Goal: Information Seeking & Learning: Check status

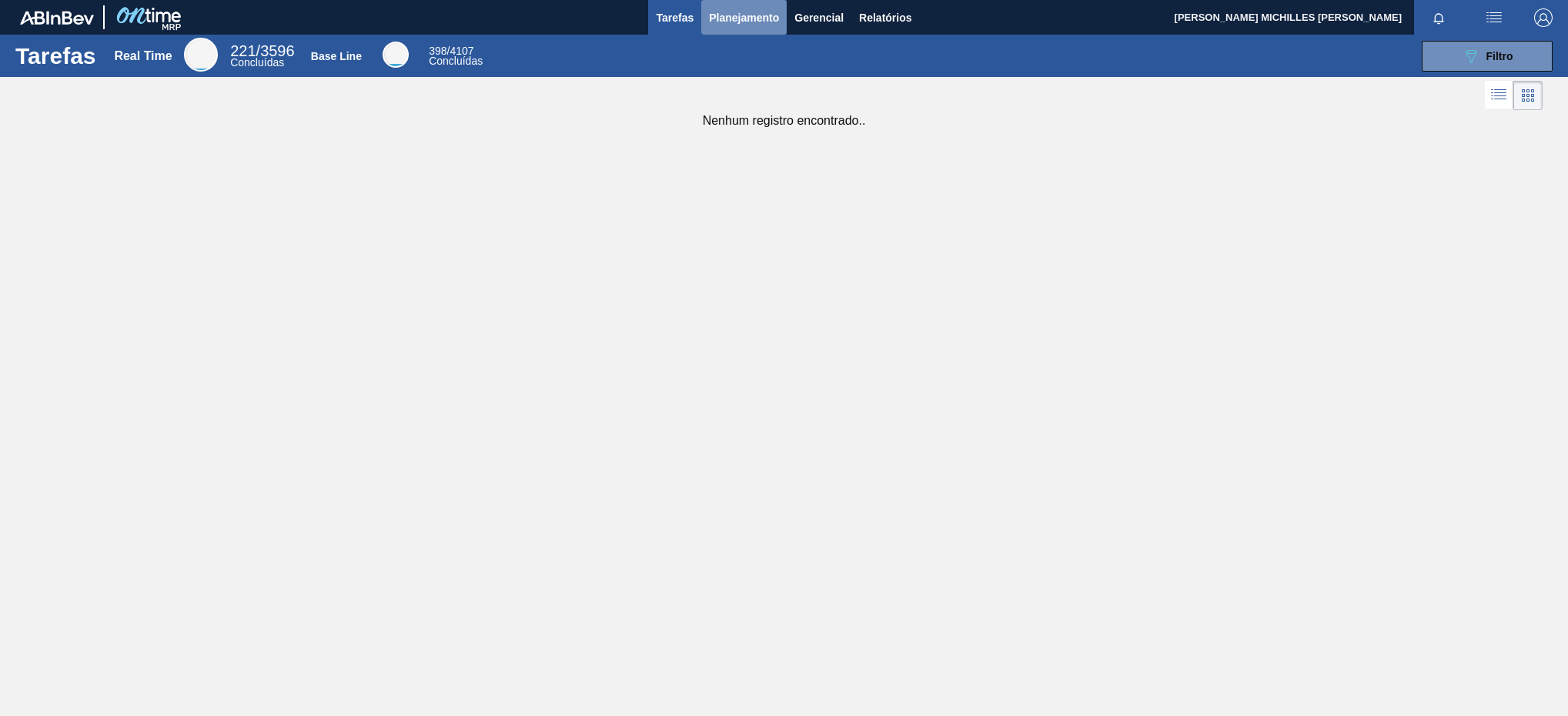
click at [769, 14] on span "Planejamento" at bounding box center [743, 18] width 70 height 19
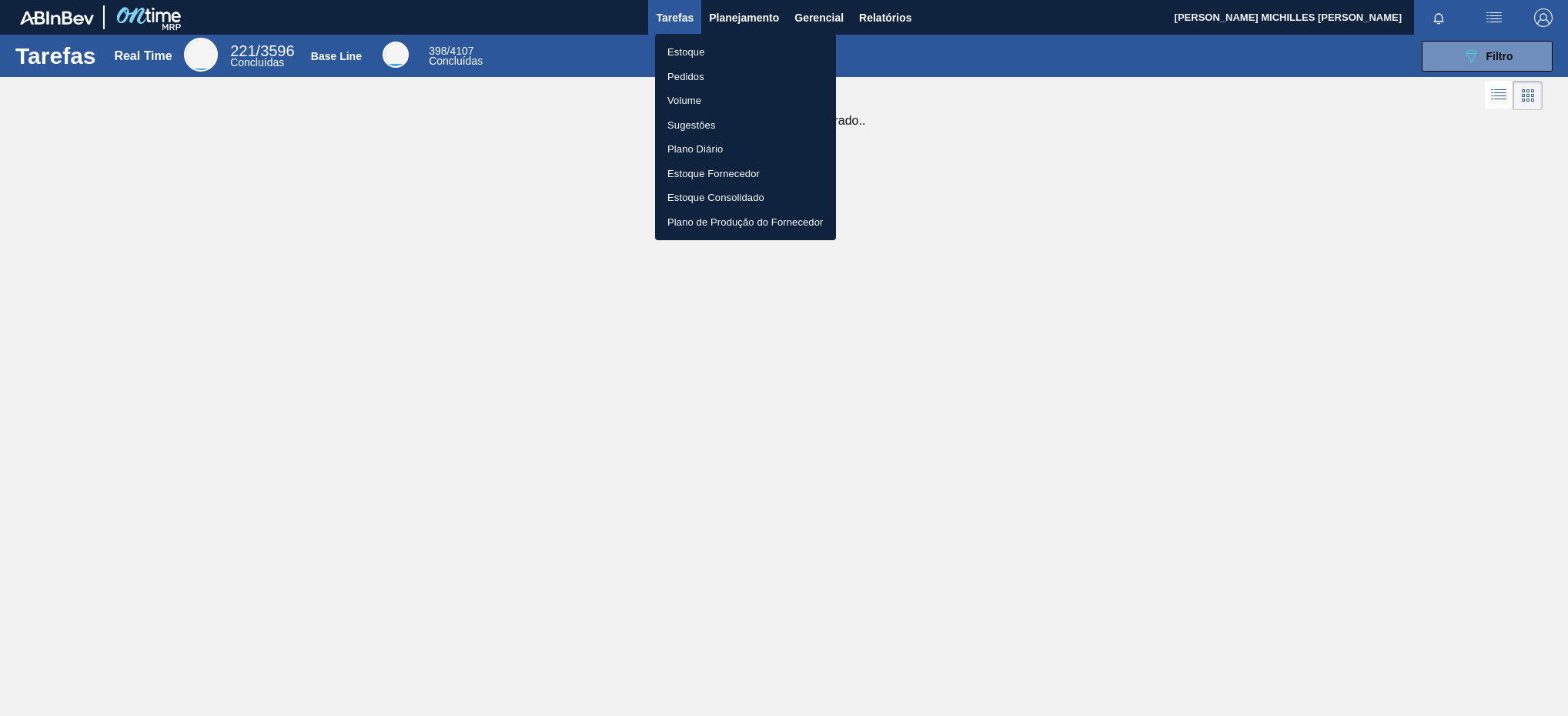
click at [788, 42] on li "Estoque" at bounding box center [745, 52] width 180 height 25
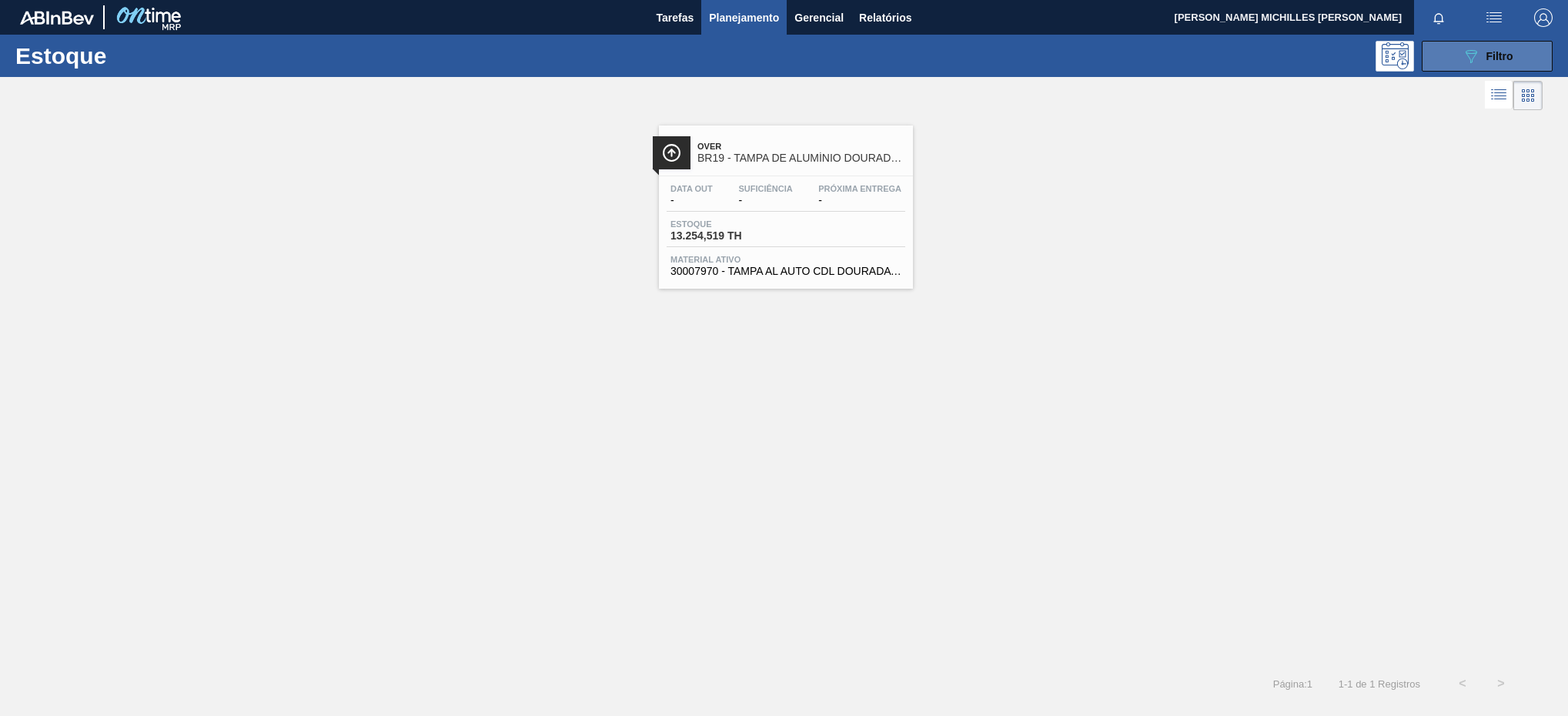
click at [1506, 66] on button "089F7B8B-B2A5-4AFE-B5C0-19BA573D28AC Filtro" at bounding box center [1486, 56] width 131 height 31
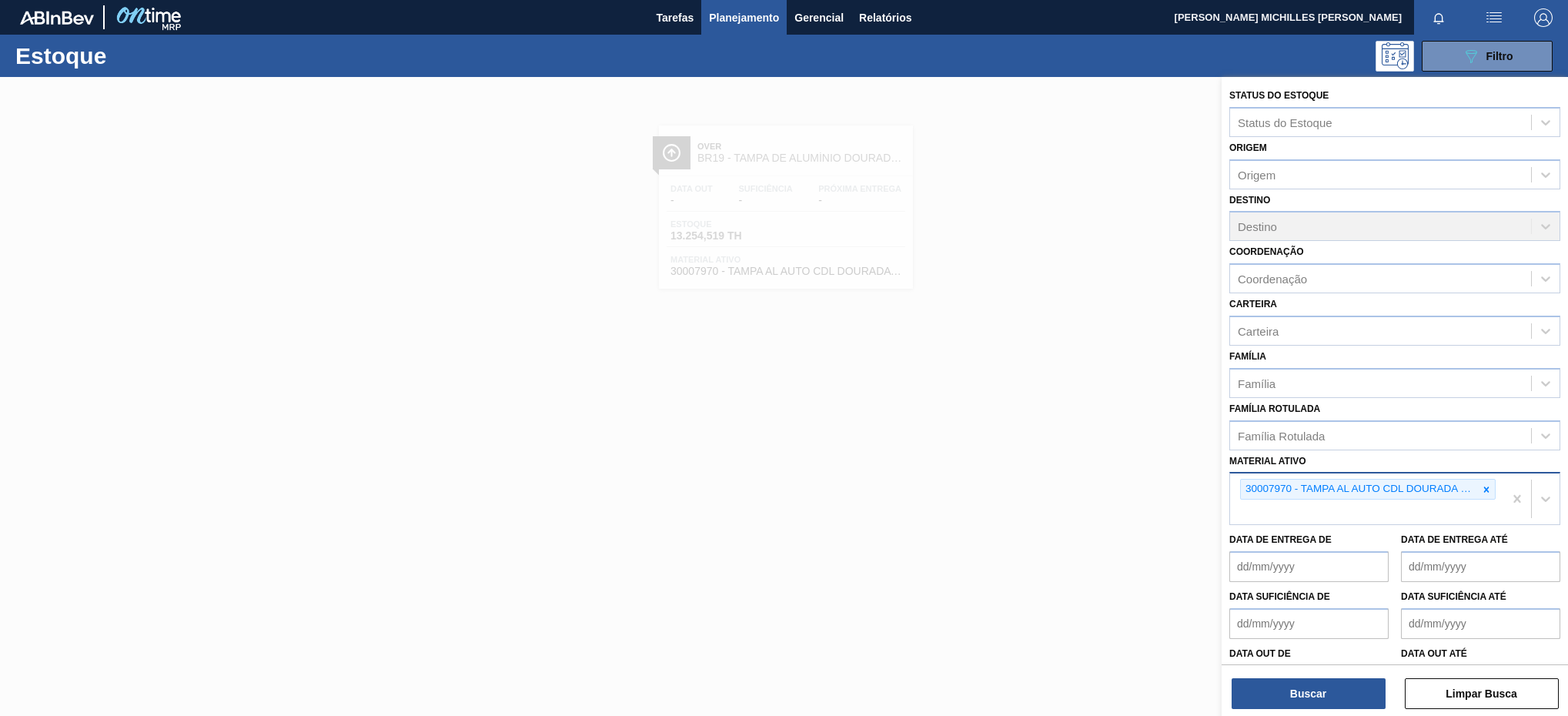
click at [1492, 492] on div at bounding box center [1485, 489] width 17 height 20
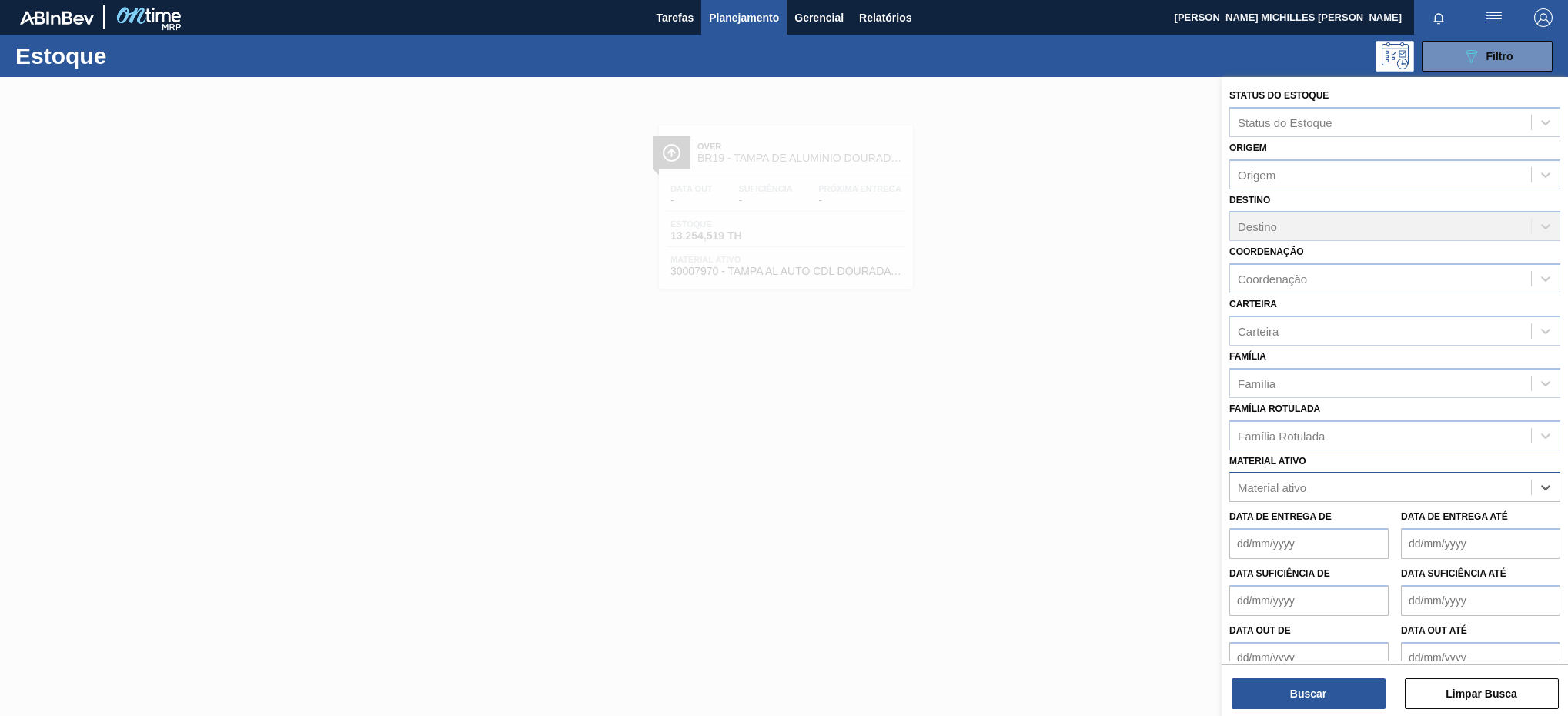
paste ativo "30002821"
type ativo "30002821"
click at [1402, 527] on div "30002821 - PREFORMA 40G CRISTAL 40% RECICLADA" at bounding box center [1395, 526] width 331 height 28
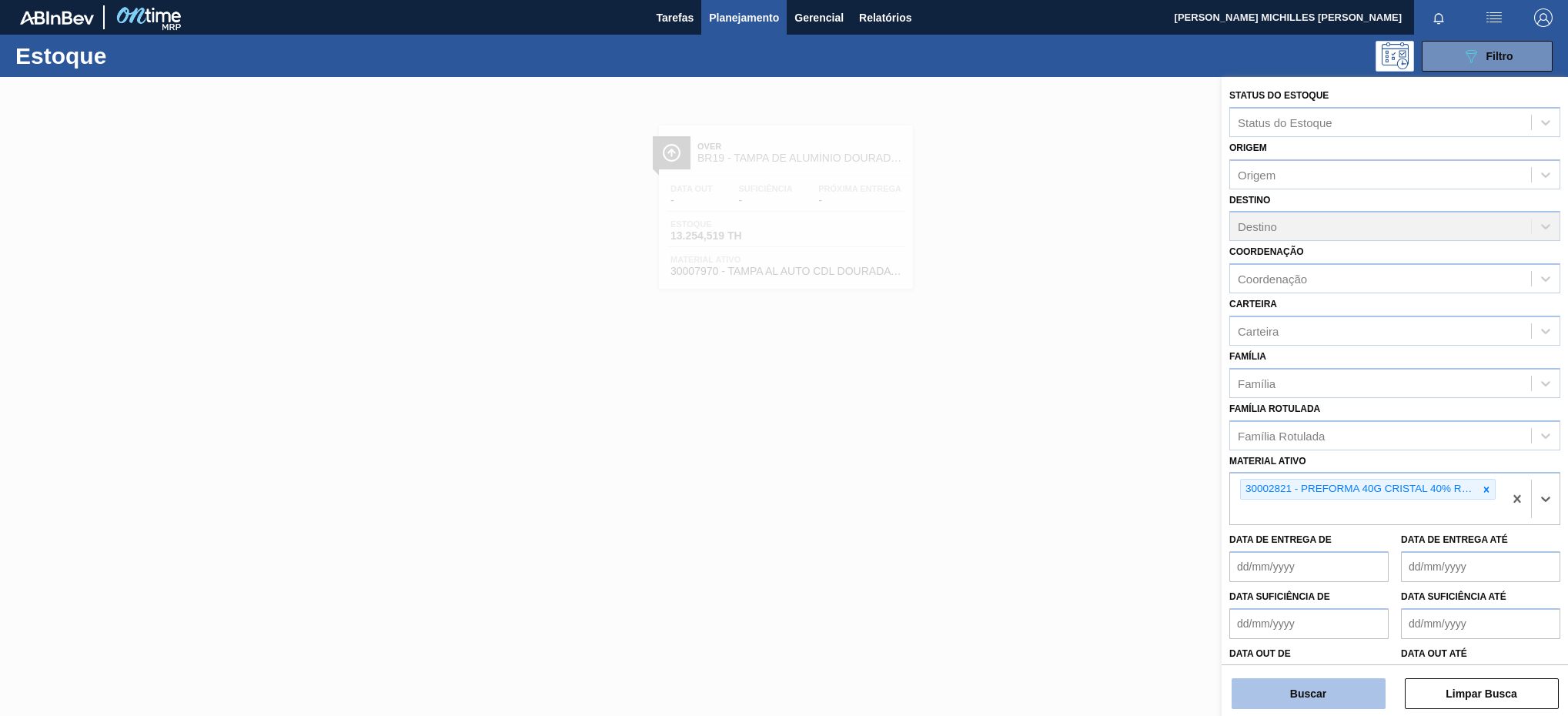
click at [1338, 694] on button "Buscar" at bounding box center [1308, 694] width 154 height 31
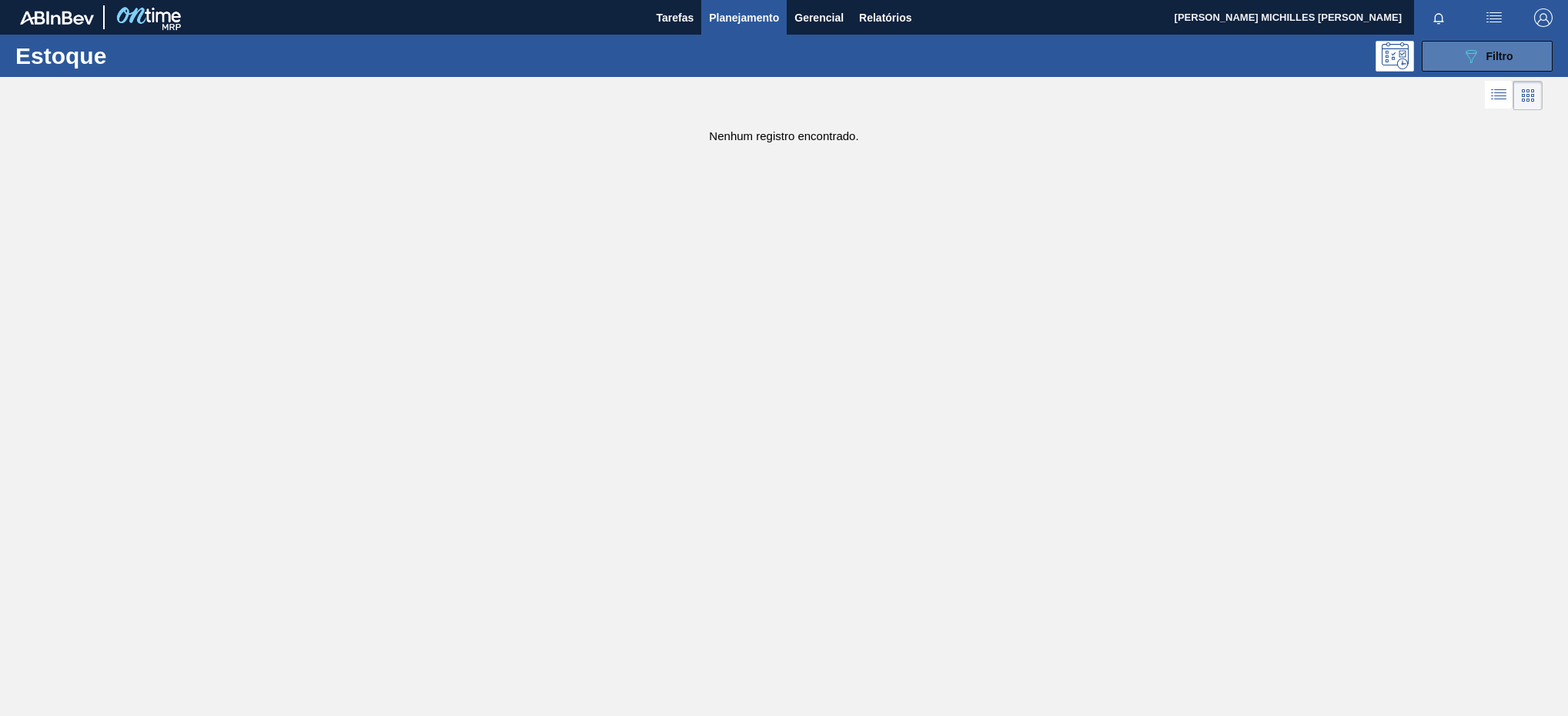
click at [1529, 55] on button "089F7B8B-B2A5-4AFE-B5C0-19BA573D28AC Filtro" at bounding box center [1486, 56] width 131 height 31
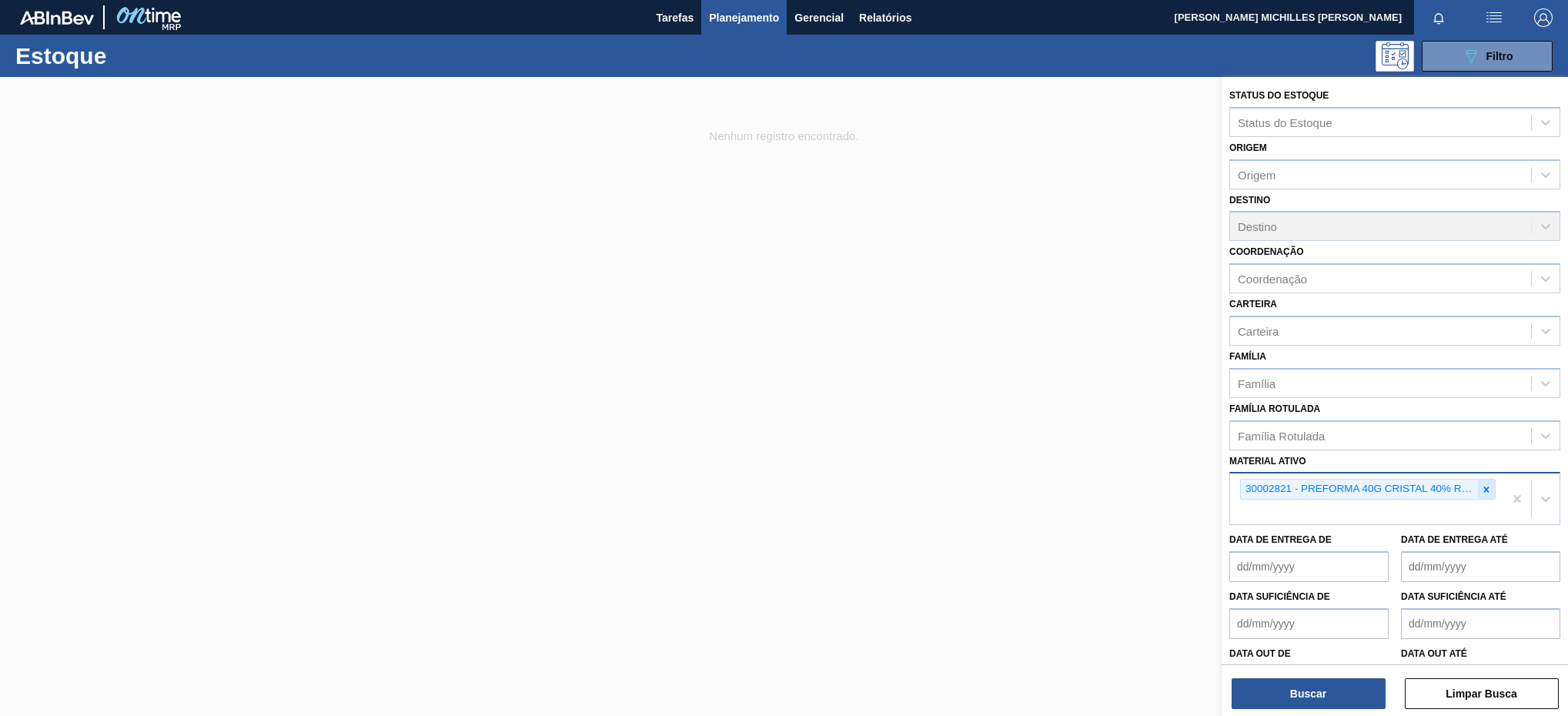
click at [1489, 488] on div at bounding box center [1485, 489] width 17 height 20
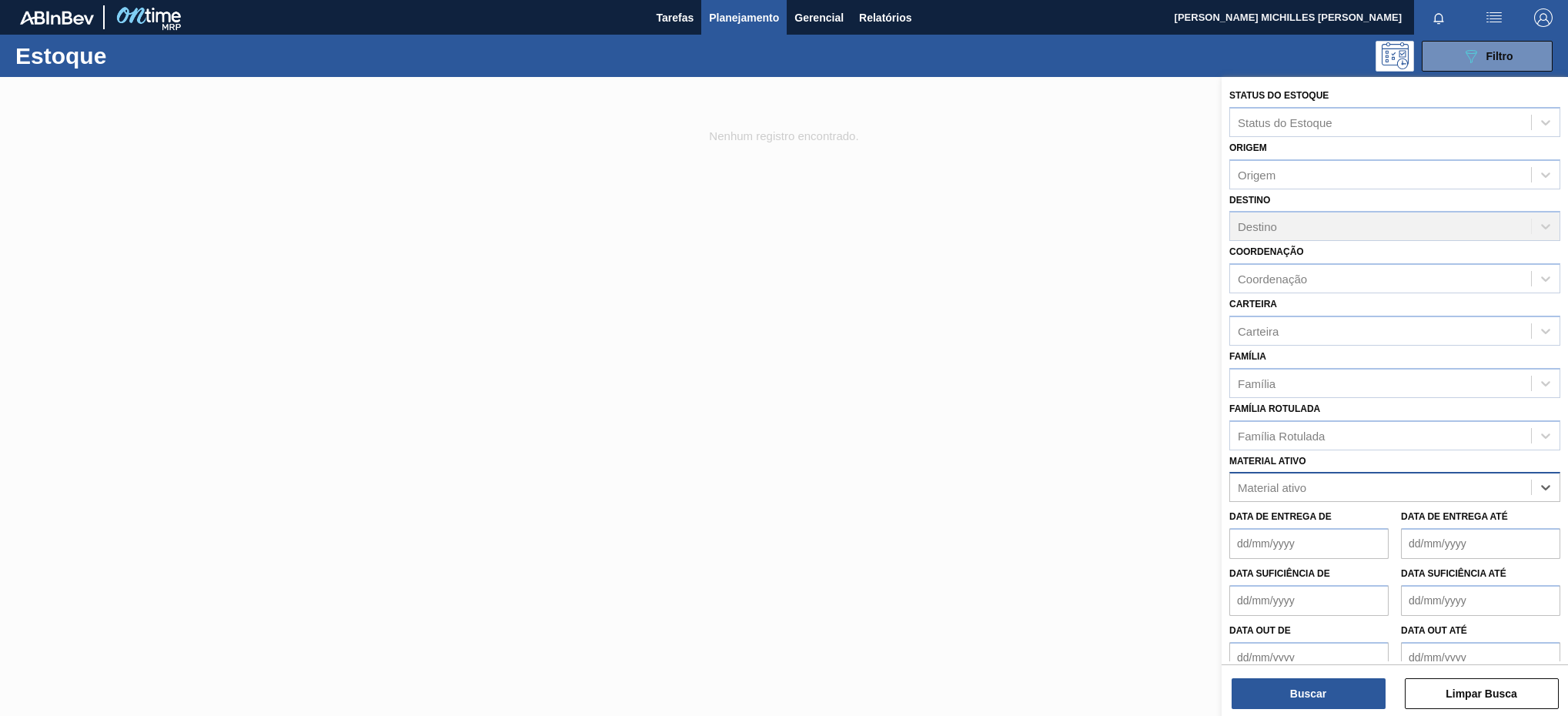
paste ativo "30003165"
type ativo "30003165"
click at [1431, 525] on div "30003165 - PREFORMA 40G CRISTAL" at bounding box center [1395, 526] width 331 height 28
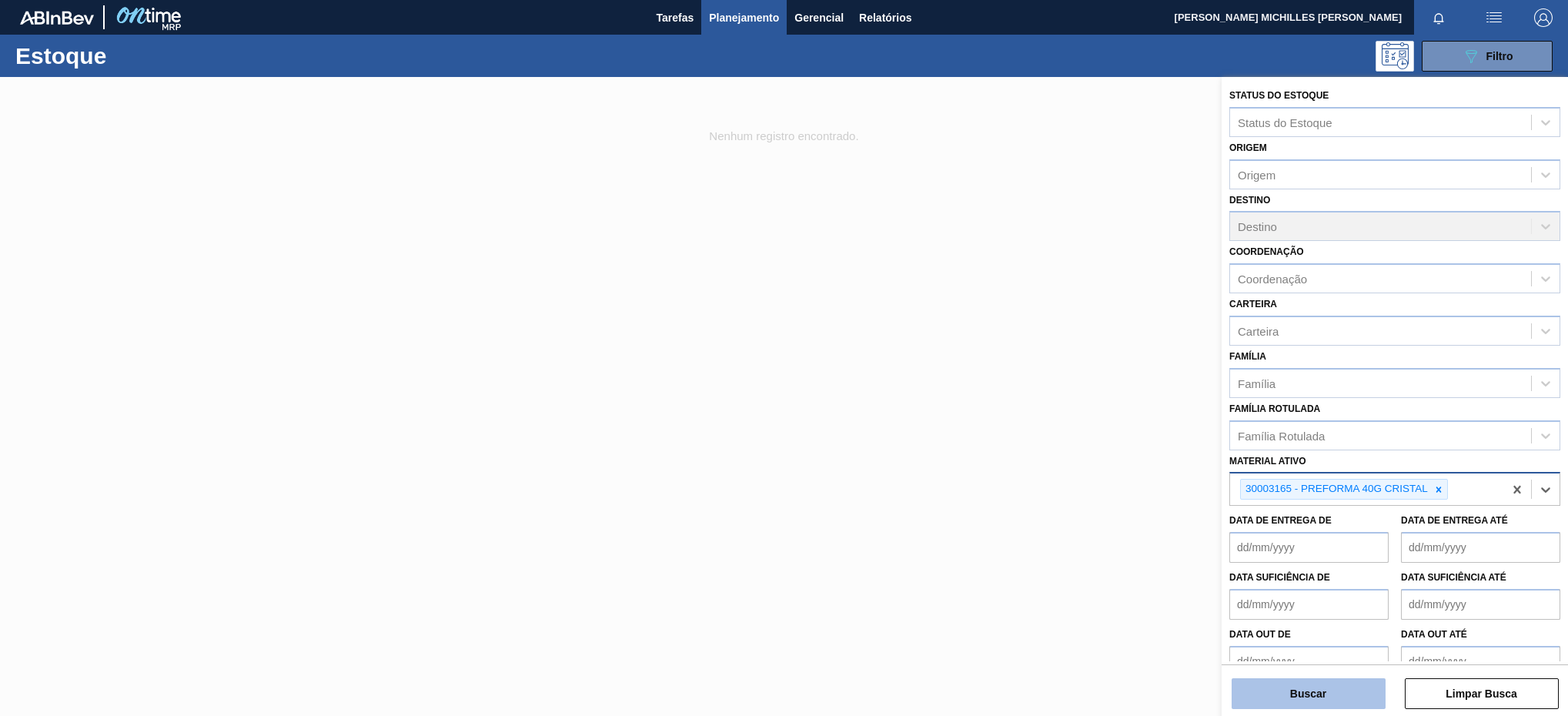
click at [1342, 693] on button "Buscar" at bounding box center [1308, 694] width 154 height 31
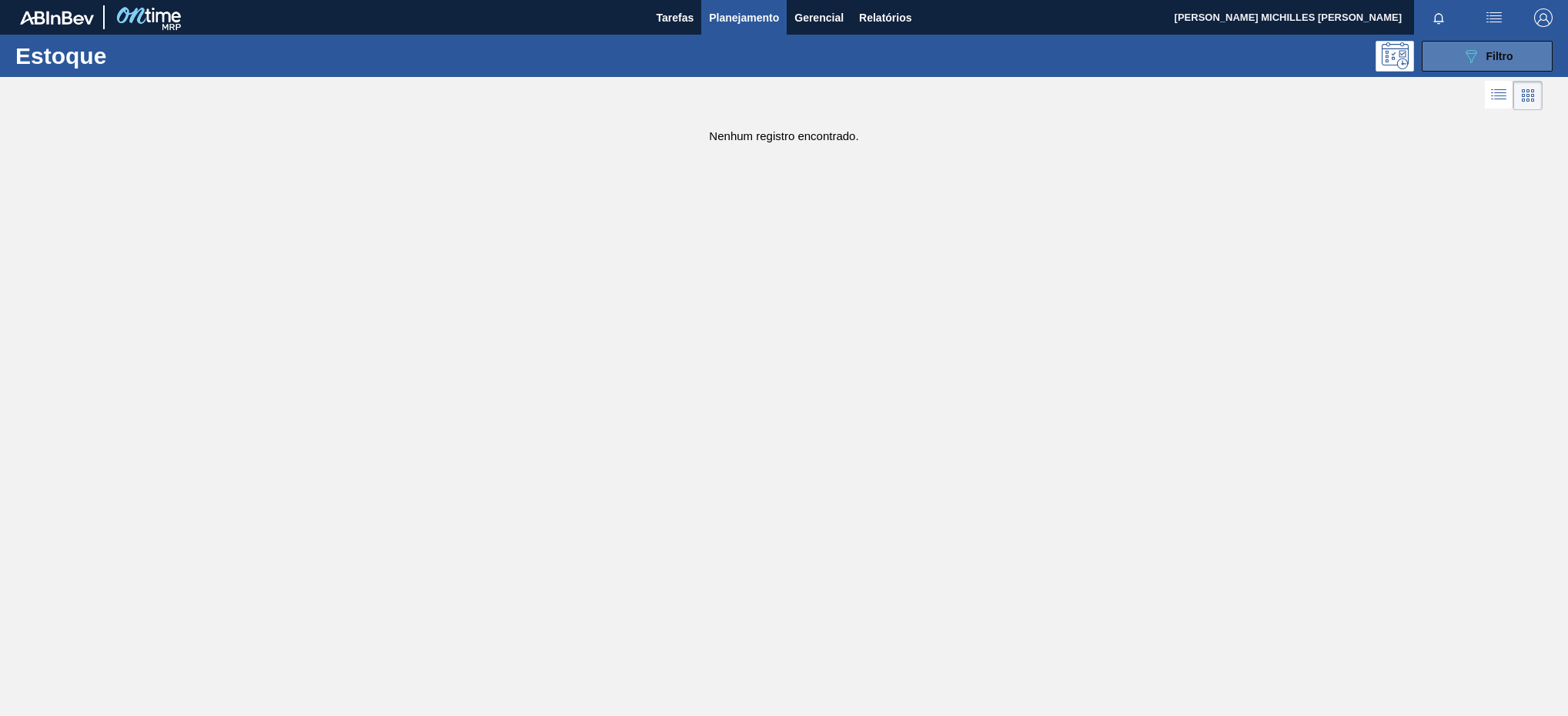
click at [1497, 56] on span "Filtro" at bounding box center [1500, 56] width 27 height 12
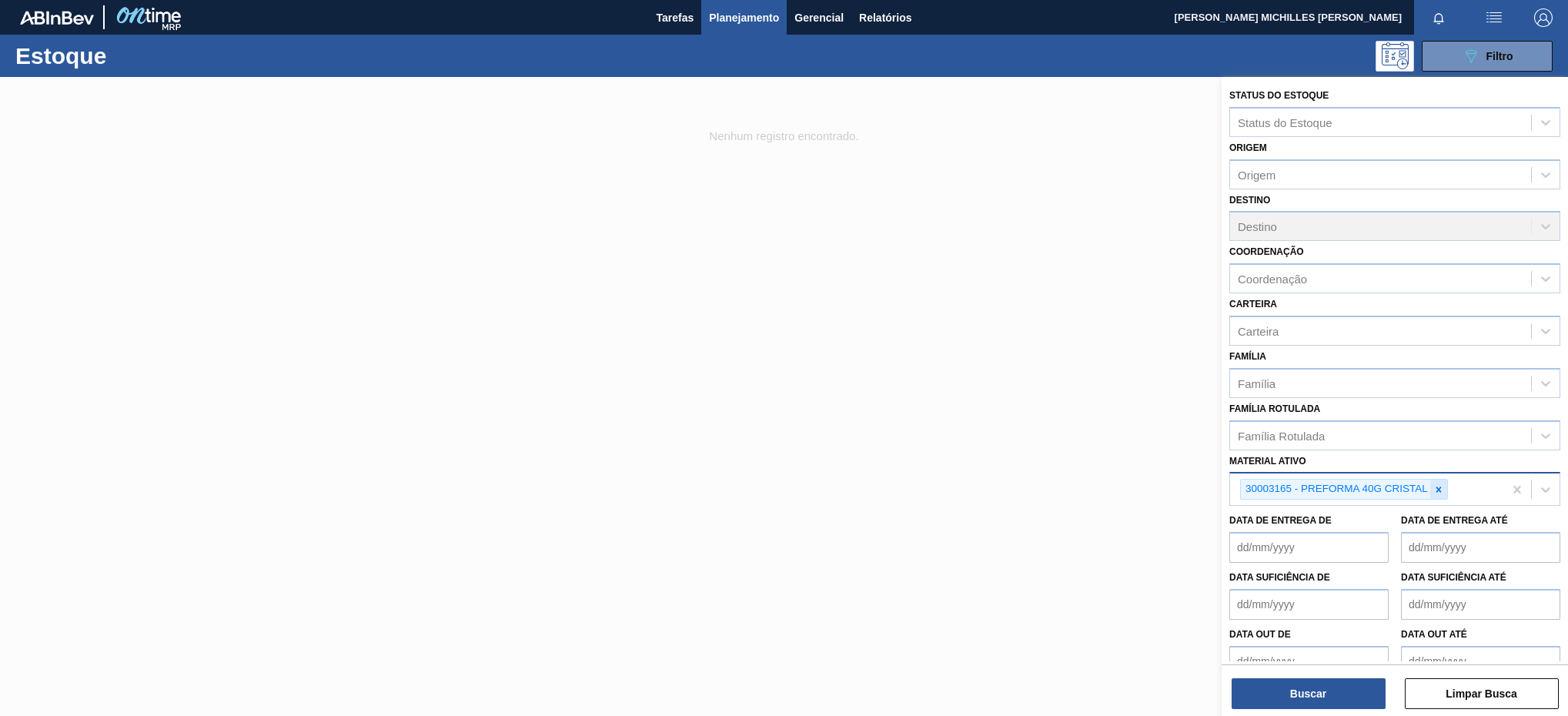
click at [1441, 485] on icon at bounding box center [1438, 490] width 11 height 11
paste ativo "30034502"
type ativo "30034502"
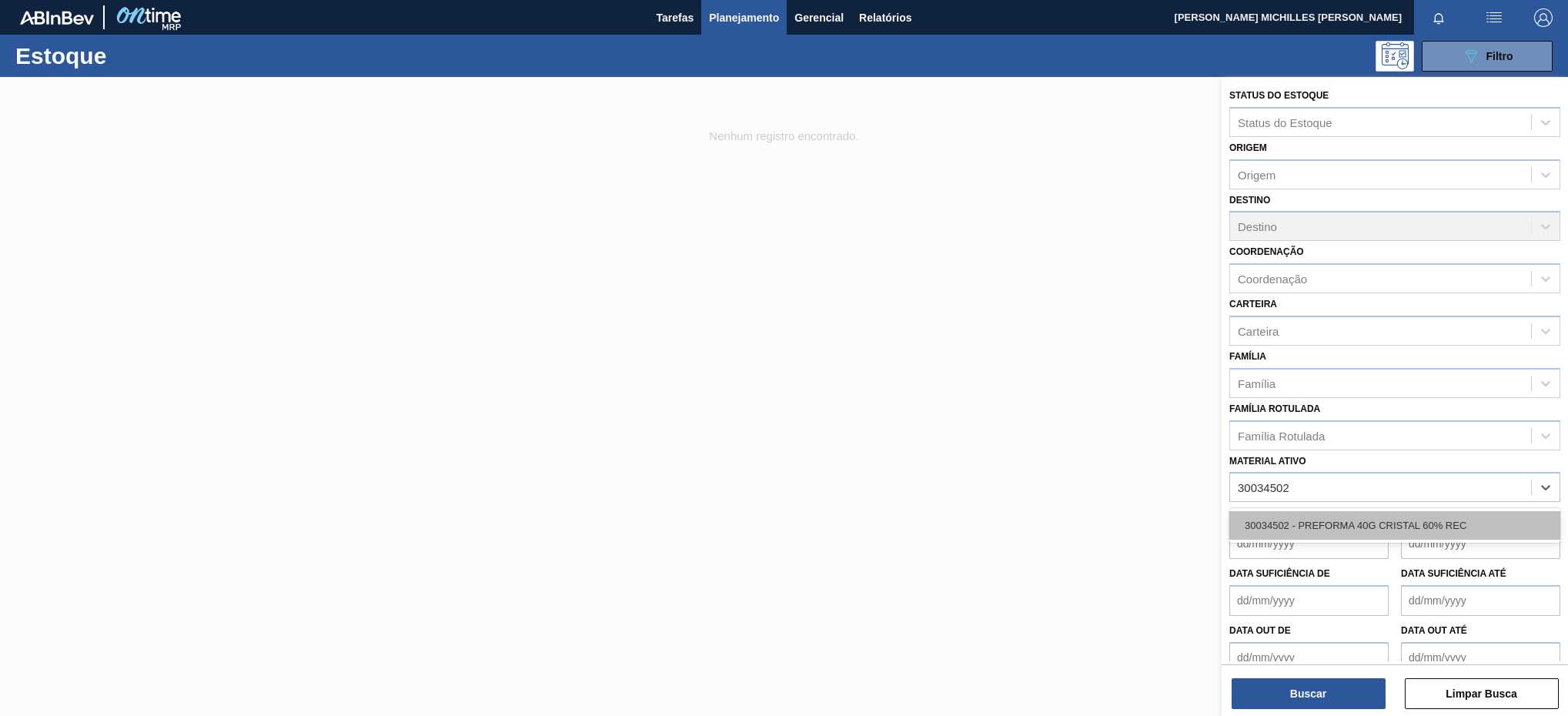
click at [1402, 532] on div "30034502 - PREFORMA 40G CRISTAL 60% REC" at bounding box center [1395, 526] width 331 height 28
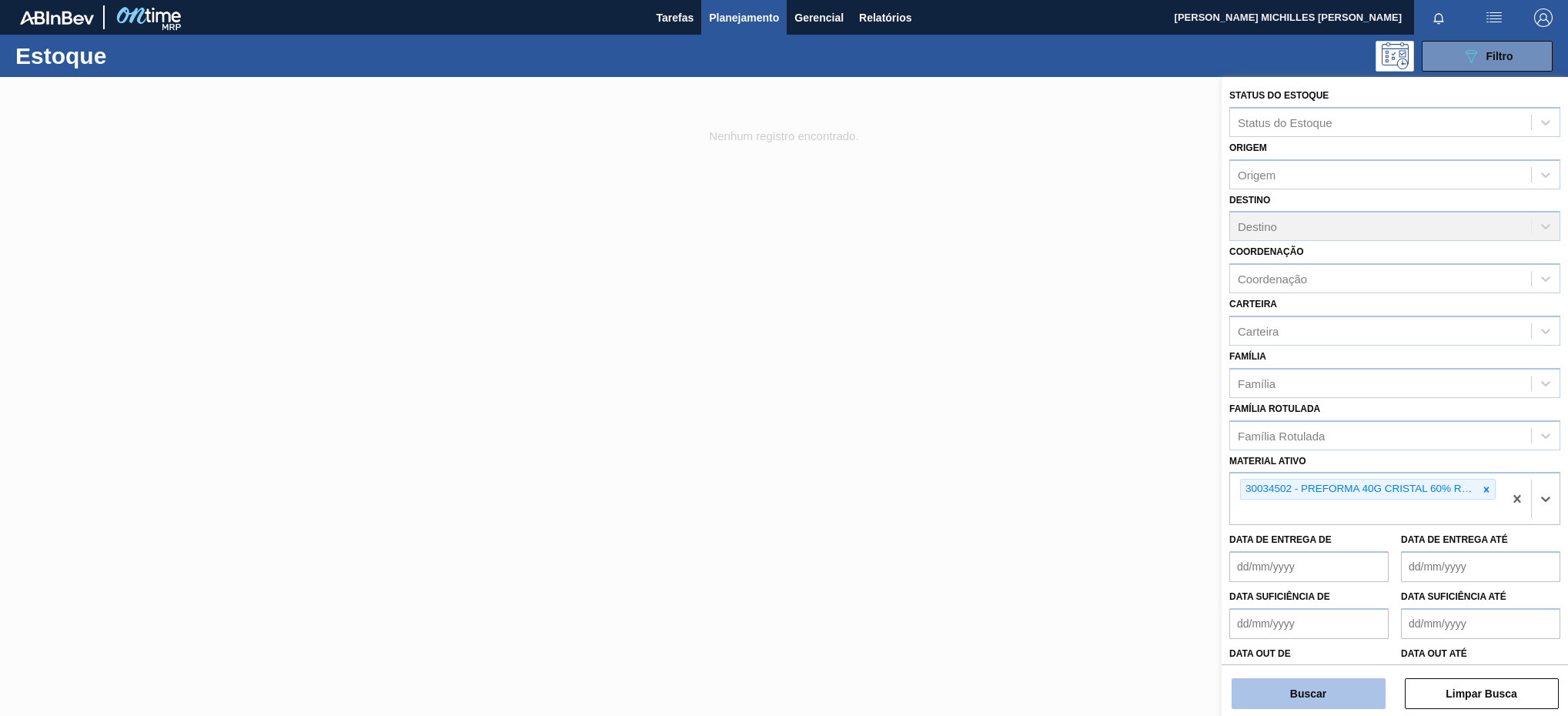
click at [1341, 703] on button "Buscar" at bounding box center [1308, 694] width 154 height 31
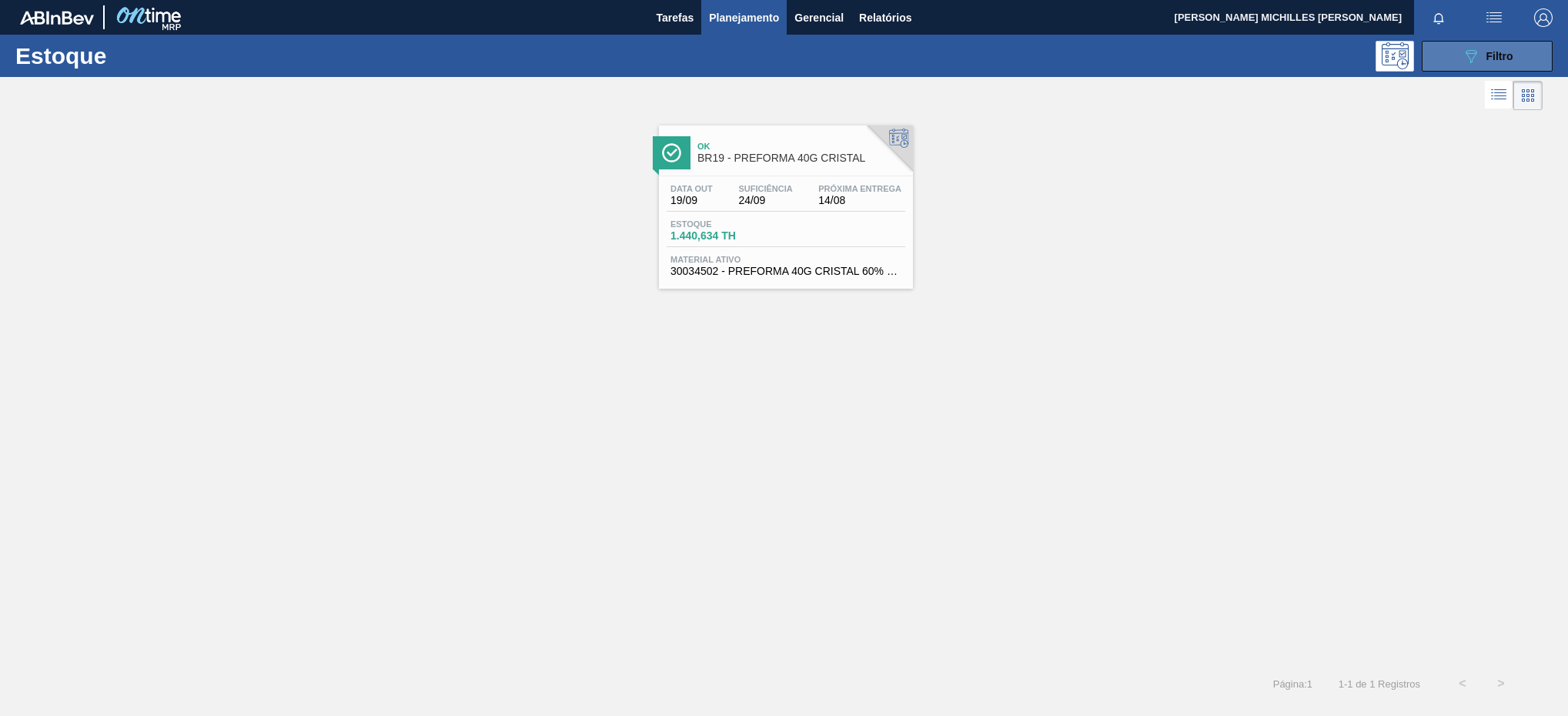
click at [1554, 60] on div "089F7B8B-B2A5-4AFE-B5C0-19BA573D28AC Filtro" at bounding box center [1486, 56] width 146 height 31
click at [1547, 60] on button "089F7B8B-B2A5-4AFE-B5C0-19BA573D28AC Filtro" at bounding box center [1486, 56] width 131 height 31
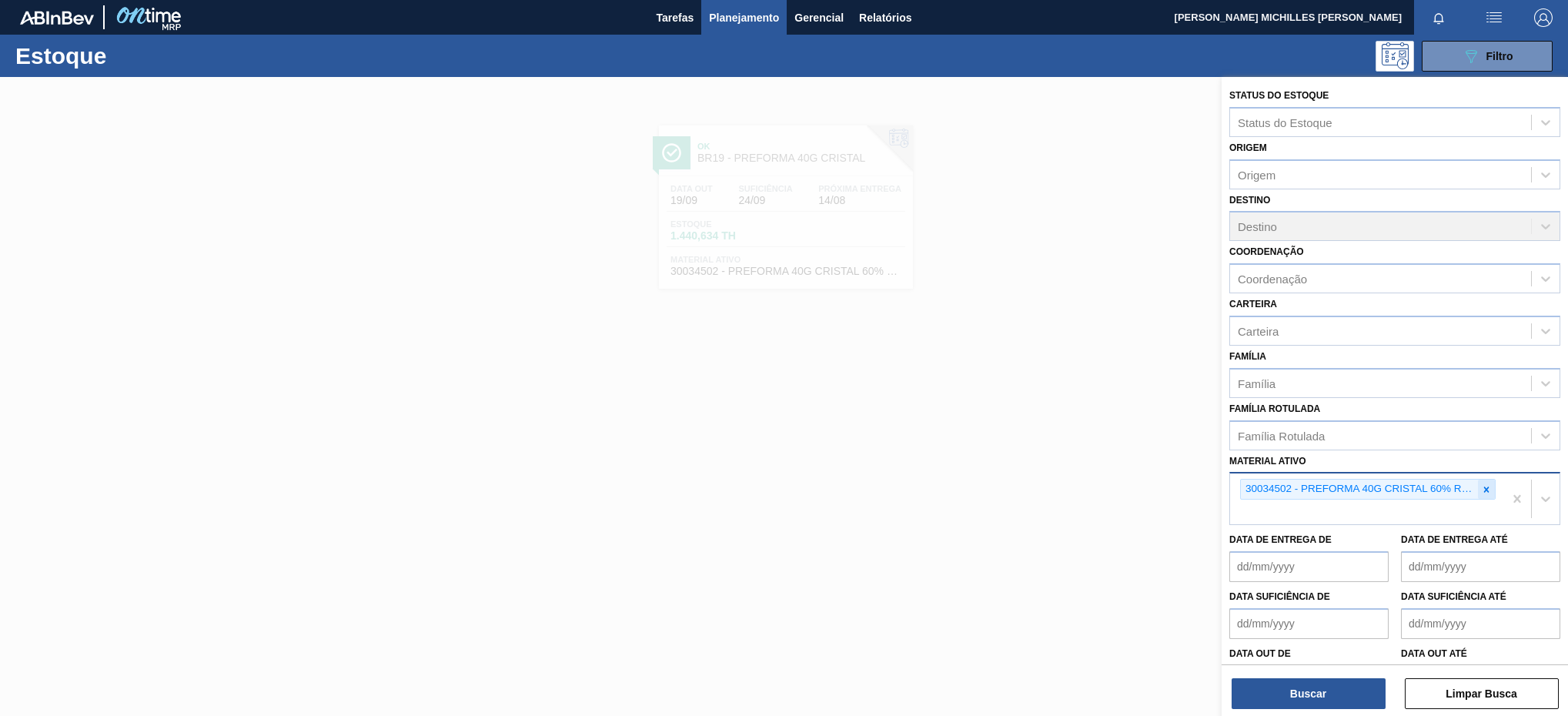
click at [1484, 495] on icon at bounding box center [1486, 490] width 11 height 11
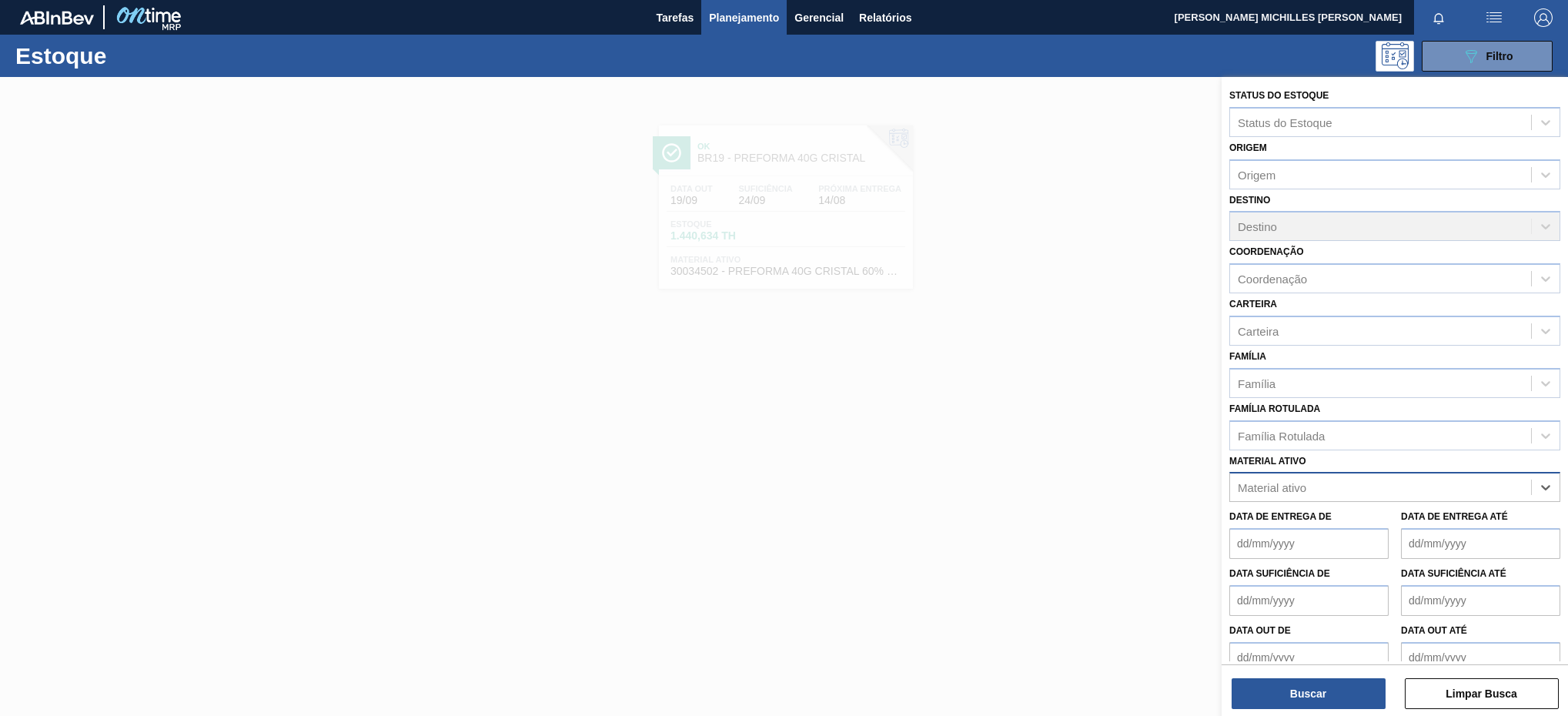
paste ativo "30003095"
type ativo "30003095"
click at [1451, 522] on div "30003095 - KIT PEPSI COLA ZERO" at bounding box center [1395, 526] width 331 height 28
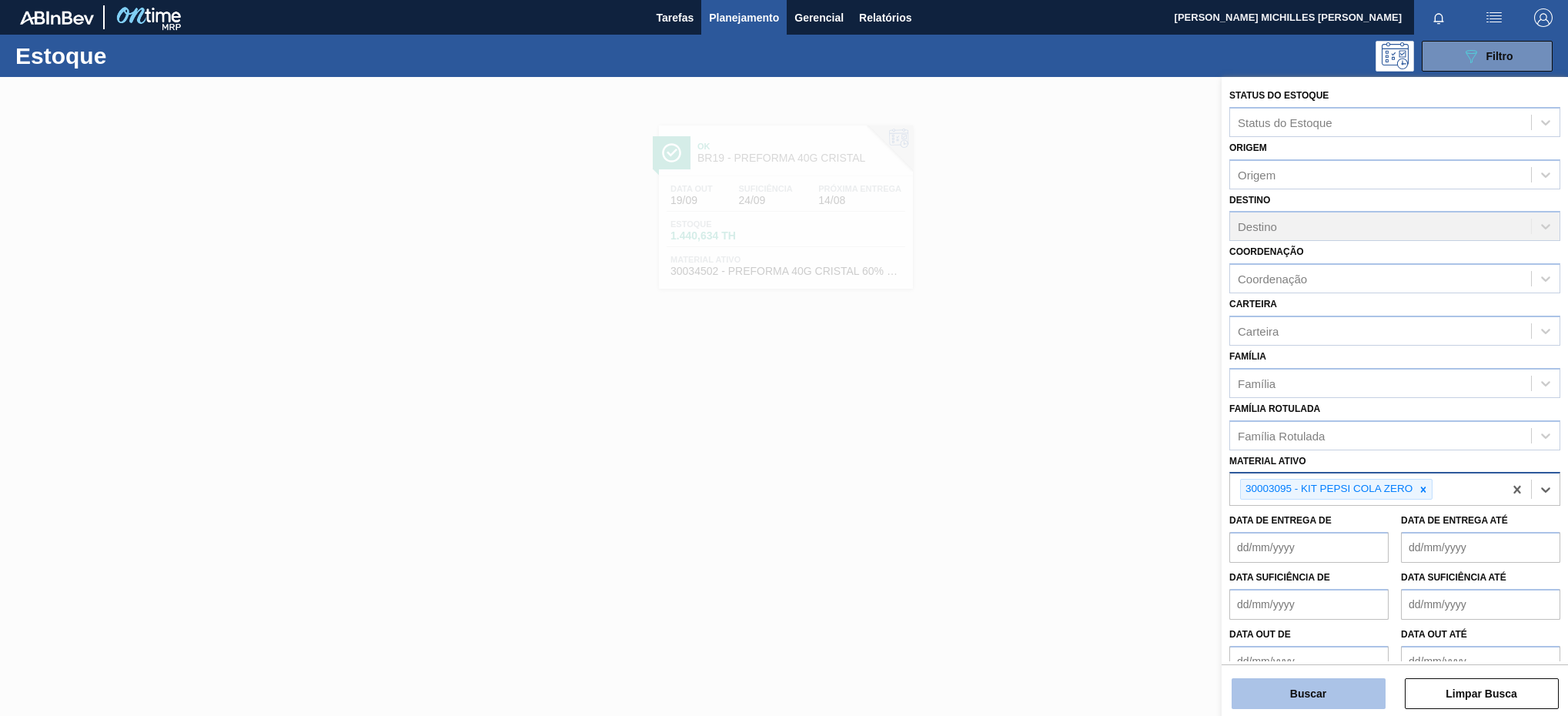
click at [1348, 691] on button "Buscar" at bounding box center [1308, 694] width 154 height 31
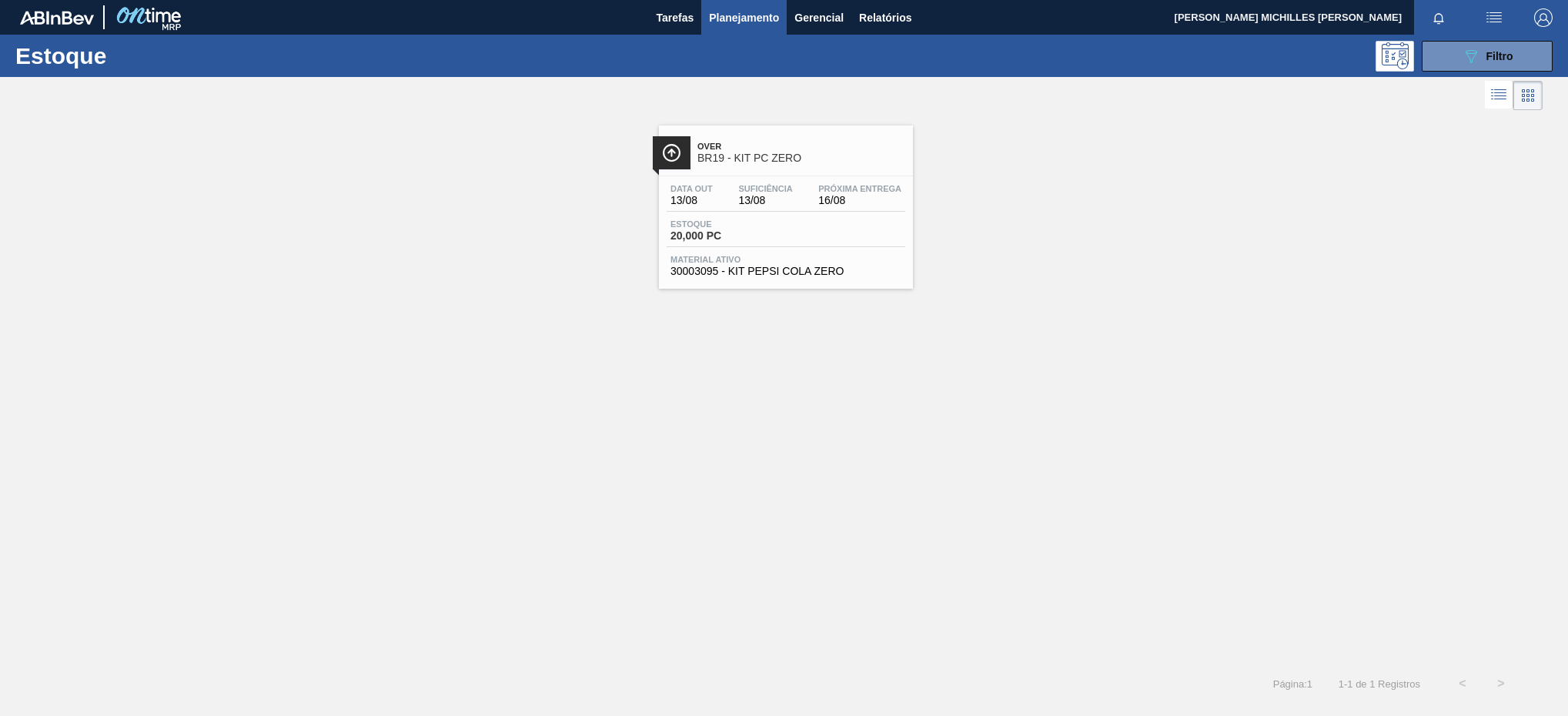
click at [854, 238] on div "Estoque 20,000 PC" at bounding box center [786, 233] width 238 height 28
click at [1452, 68] on button "089F7B8B-B2A5-4AFE-B5C0-19BA573D28AC Filtro" at bounding box center [1486, 56] width 131 height 31
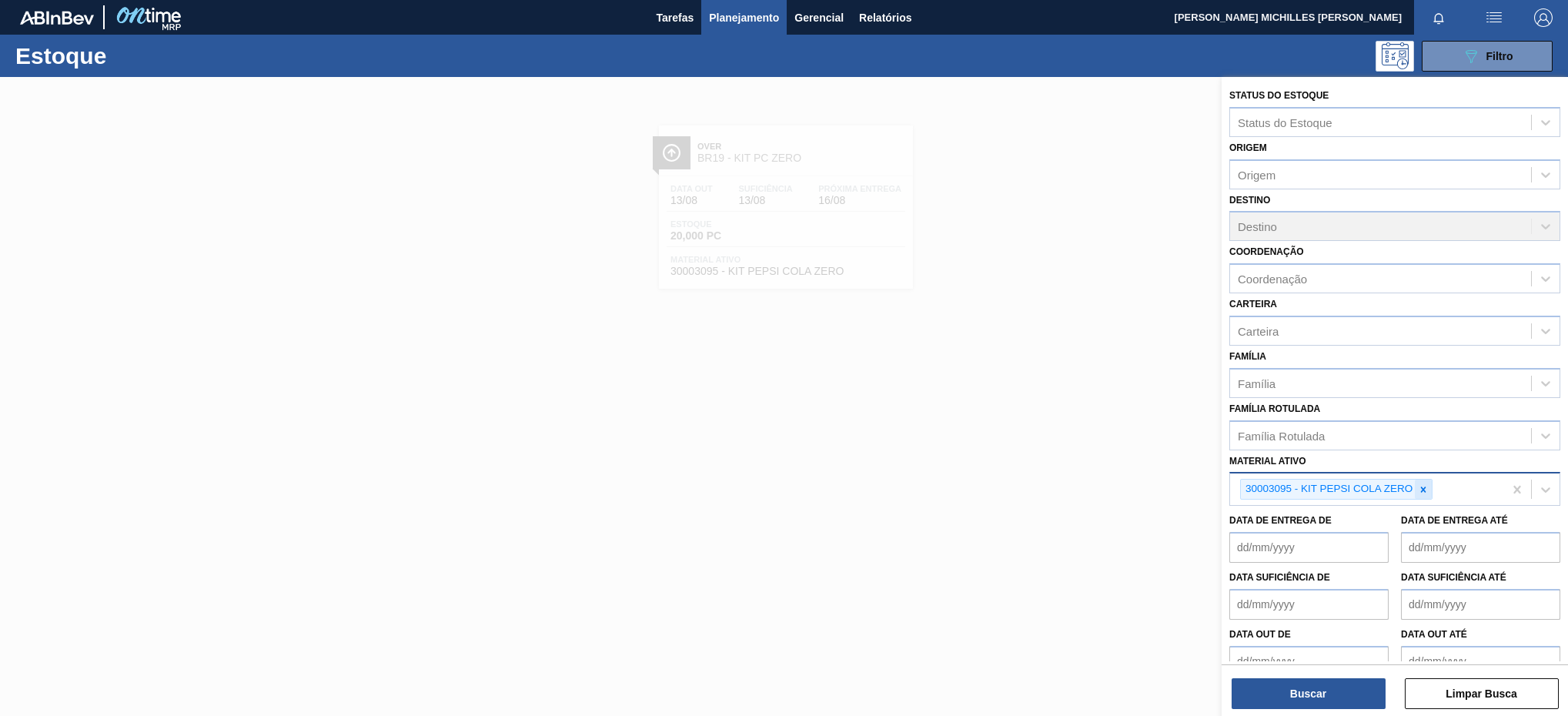
click at [1425, 499] on div at bounding box center [1422, 489] width 17 height 20
paste ativo "30010196"
type ativo "30010196"
click at [1427, 513] on div "30010196 - BAG IN BOX COMPLETO;18L;NORMAL;;" at bounding box center [1395, 526] width 331 height 28
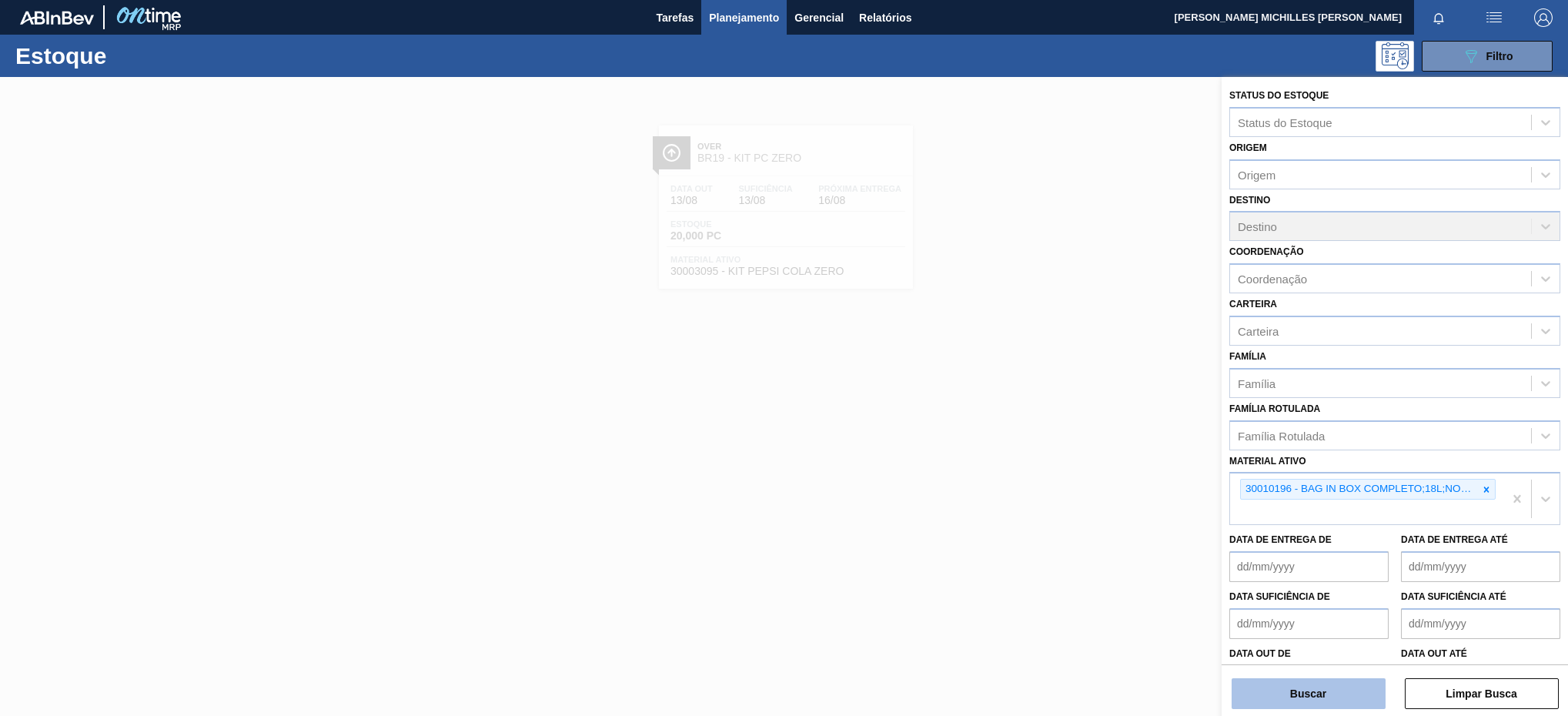
click at [1367, 698] on button "Buscar" at bounding box center [1308, 694] width 154 height 31
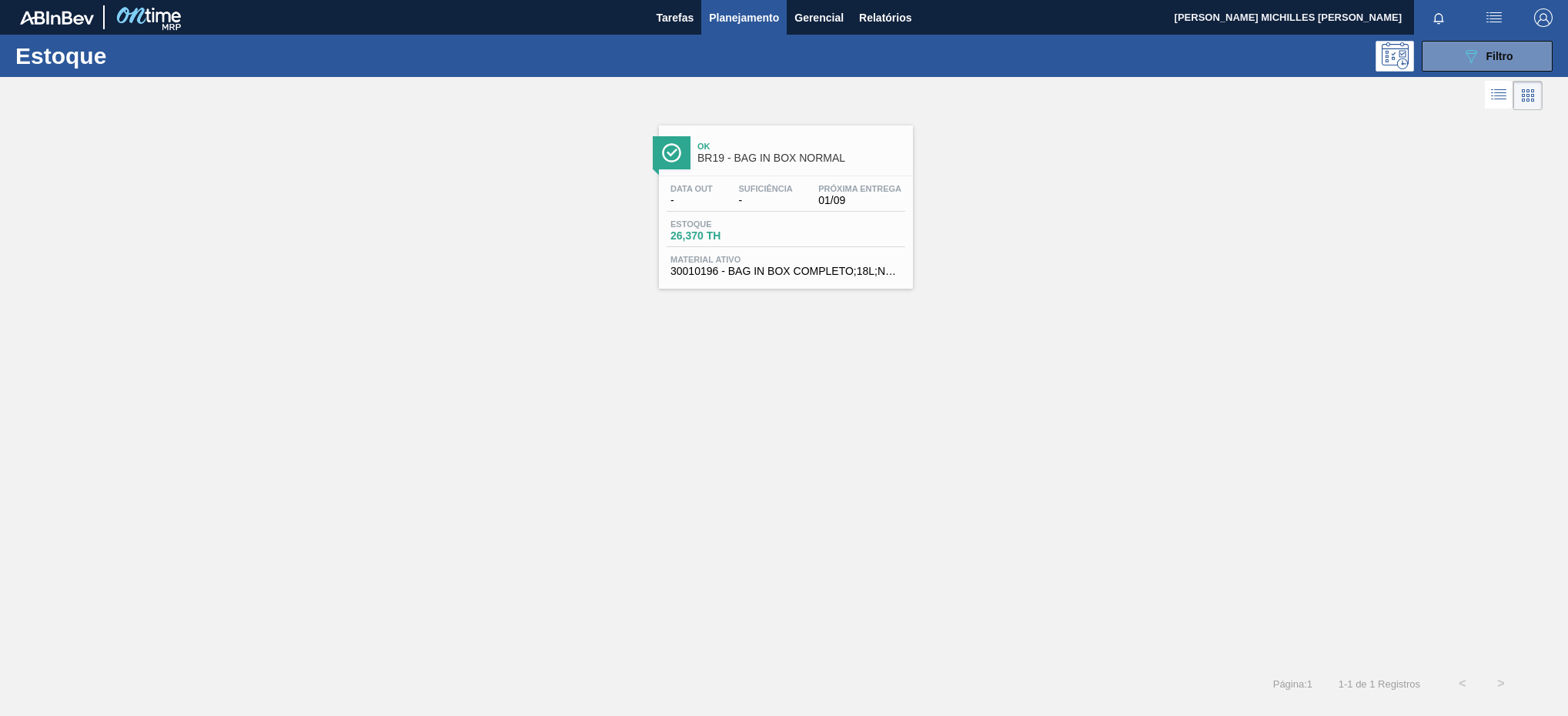
click at [822, 204] on span "01/09" at bounding box center [860, 200] width 84 height 12
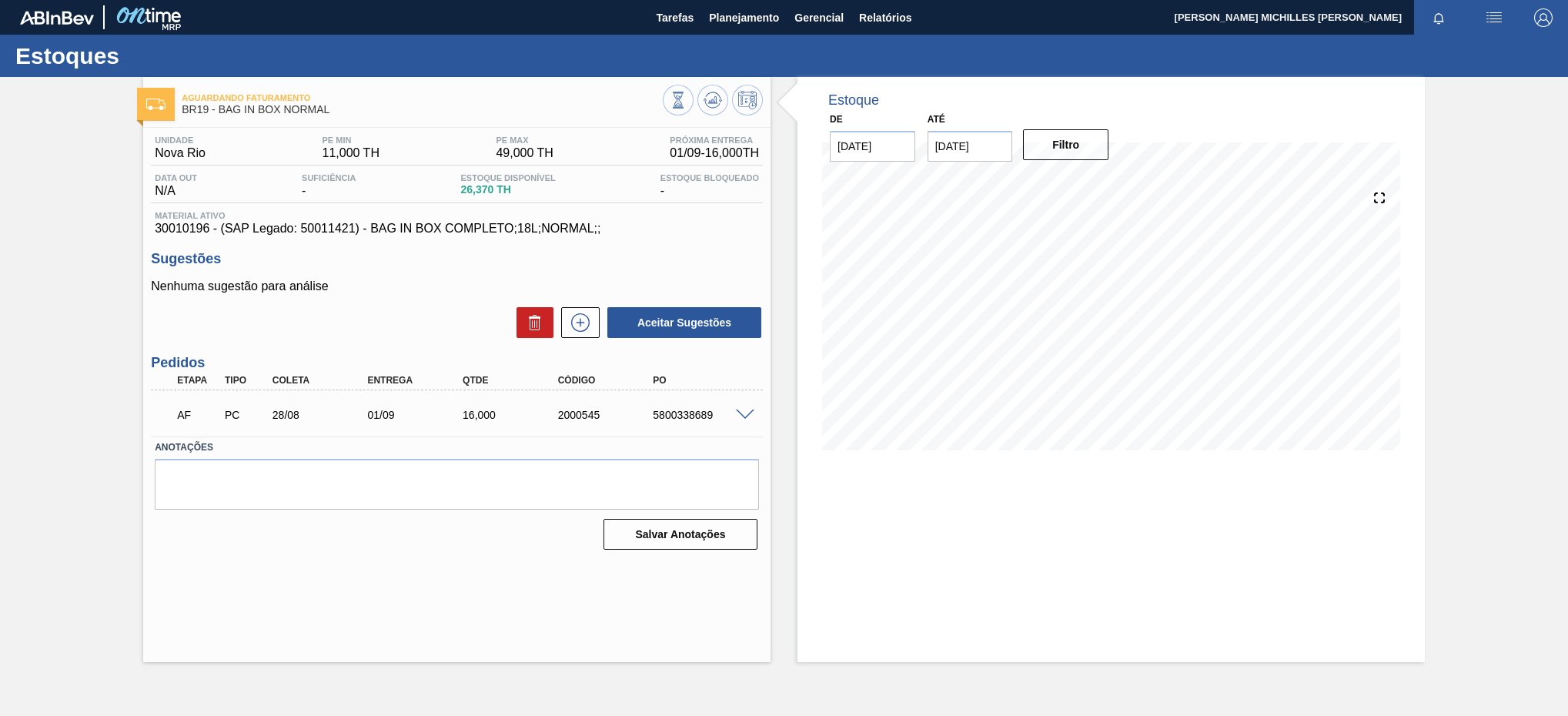
click at [942, 155] on input "27/08/2025" at bounding box center [970, 146] width 85 height 31
click at [1106, 182] on div "agosto 2025" at bounding box center [1020, 182] width 185 height 13
click at [1102, 182] on button "Next Month" at bounding box center [1100, 183] width 11 height 11
click at [1040, 231] on div "4" at bounding box center [1044, 231] width 20 height 20
type input "04/09/2025"
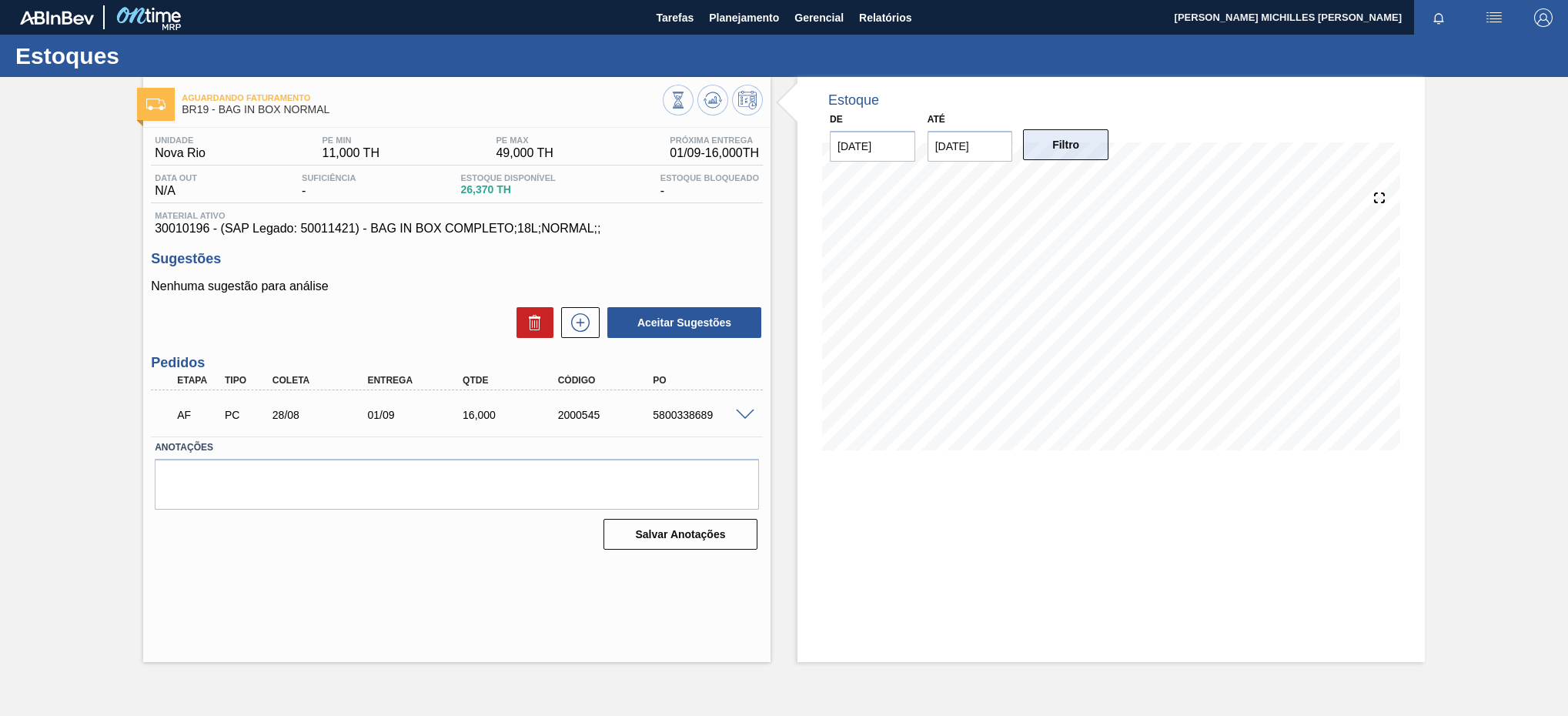
click at [1075, 157] on button "Filtro" at bounding box center [1066, 144] width 85 height 31
click at [750, 422] on span at bounding box center [745, 415] width 19 height 12
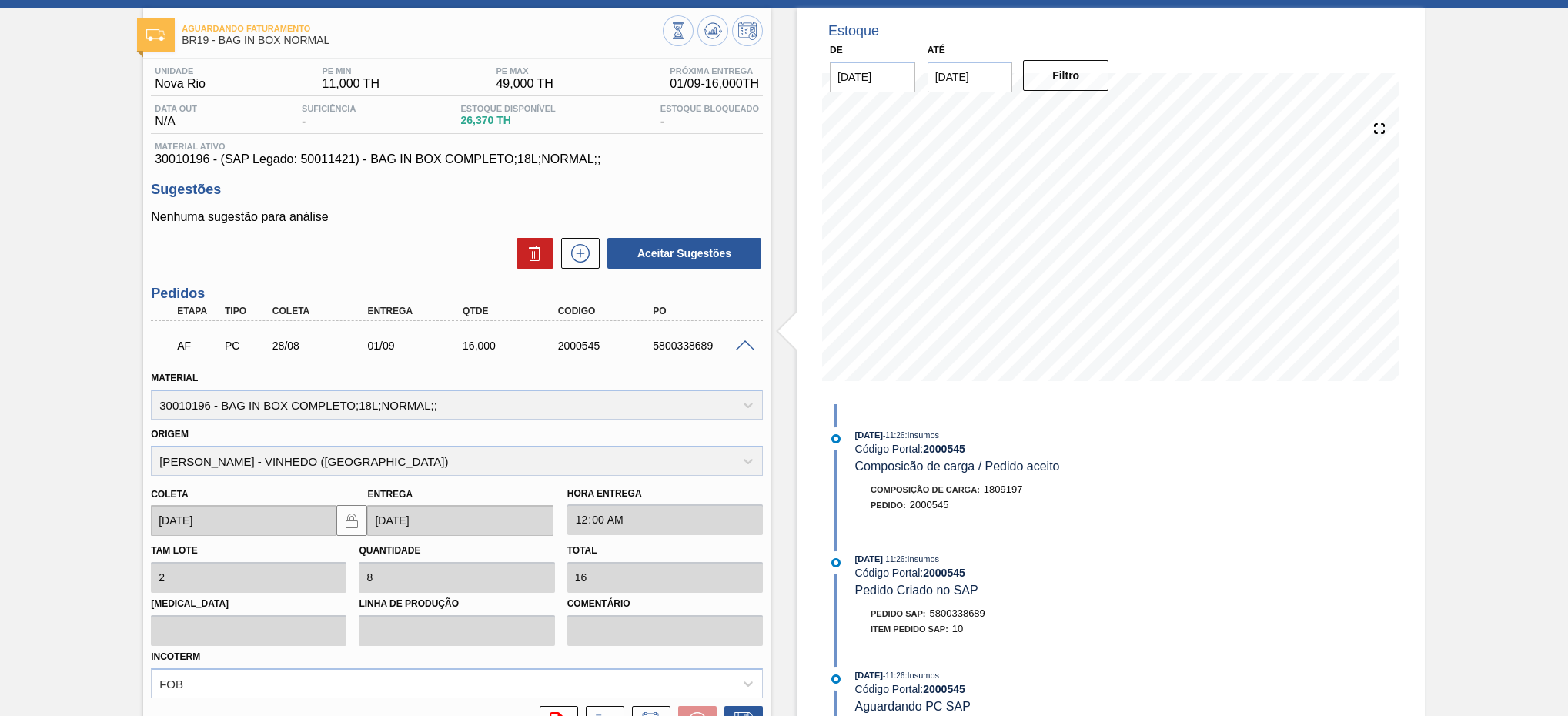
scroll to position [23, 0]
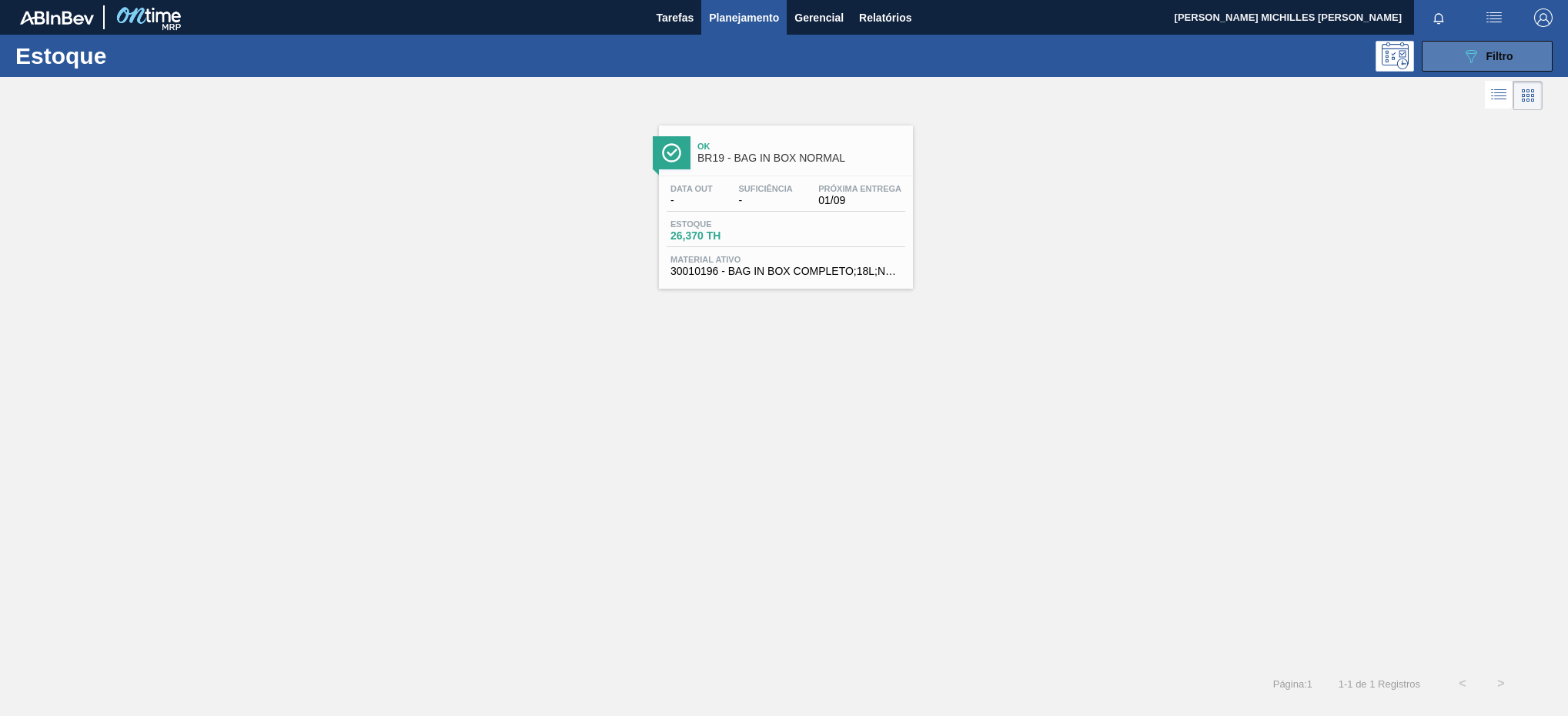
click at [1450, 49] on button "089F7B8B-B2A5-4AFE-B5C0-19BA573D28AC Filtro" at bounding box center [1486, 56] width 131 height 31
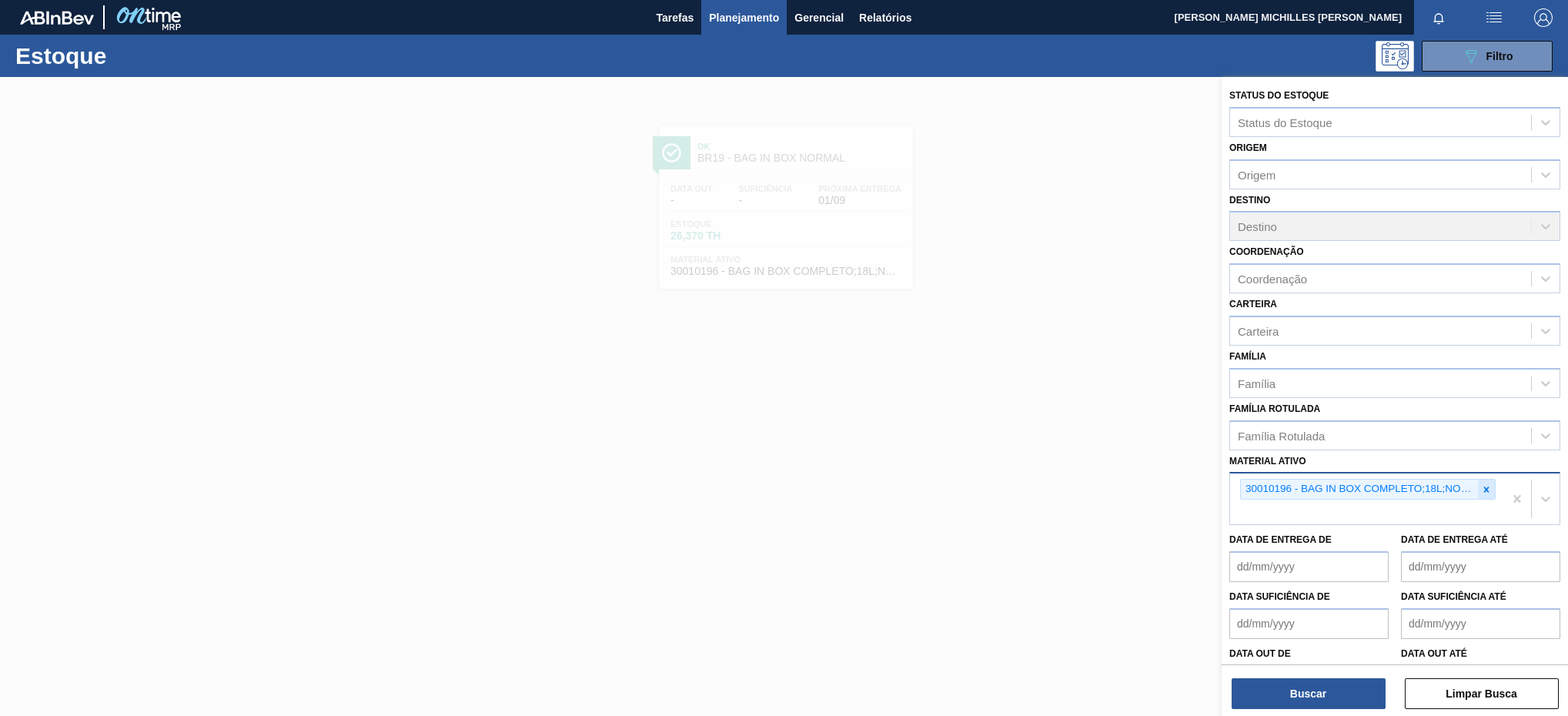
click at [1481, 488] on icon at bounding box center [1486, 490] width 11 height 11
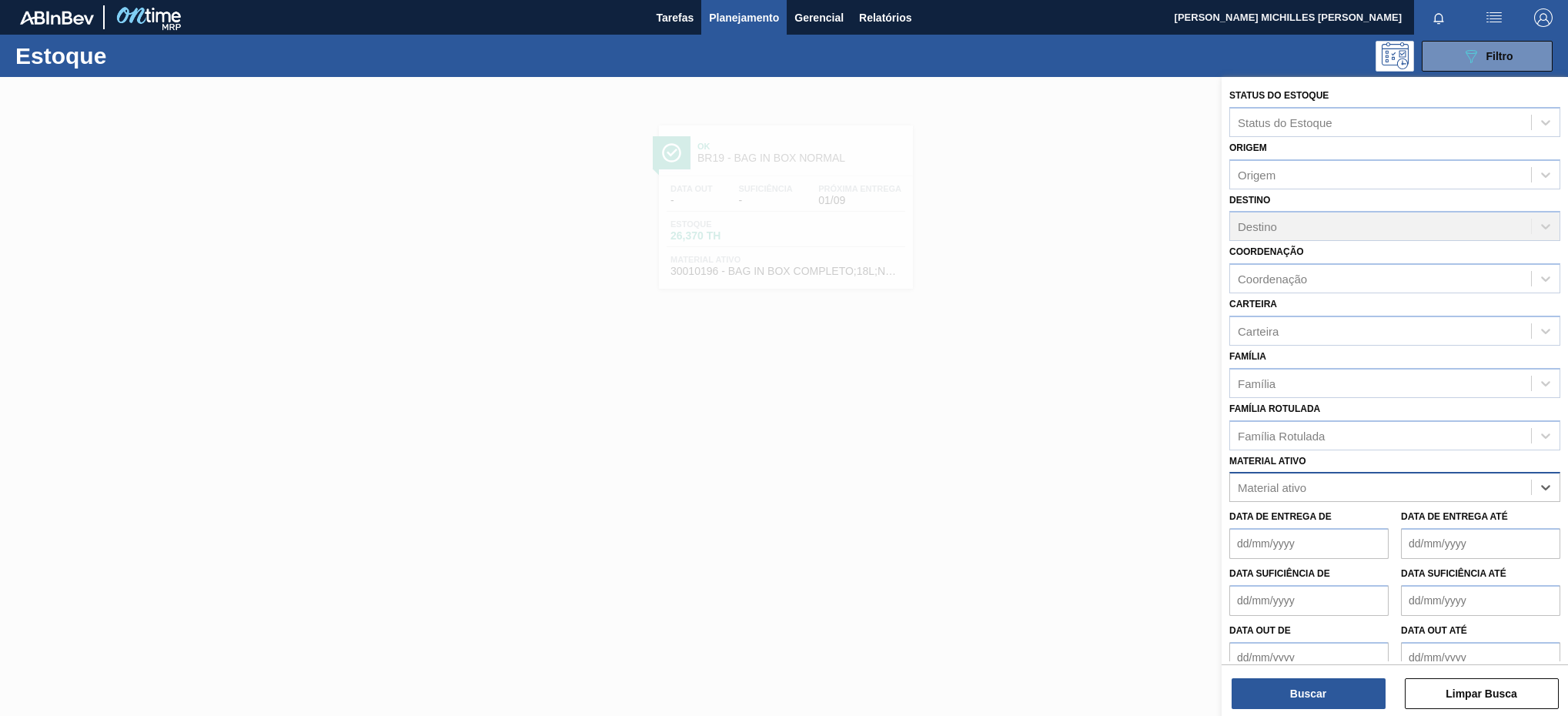
paste ativo "30002189"
type ativo "30002189"
click at [1400, 523] on div "30002189 - ROT PLAST 2L H GCA NIV22" at bounding box center [1395, 526] width 331 height 28
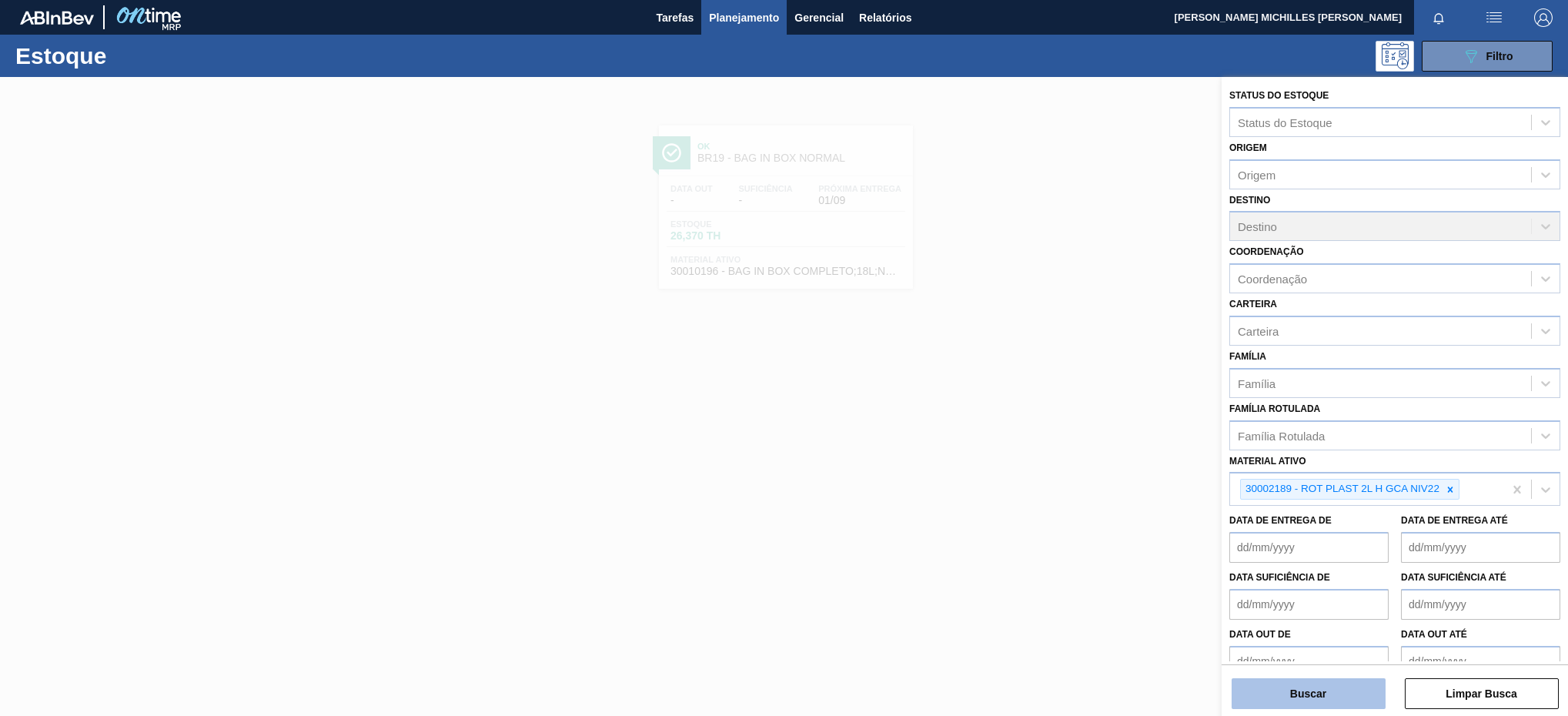
click at [1372, 703] on button "Buscar" at bounding box center [1308, 694] width 154 height 31
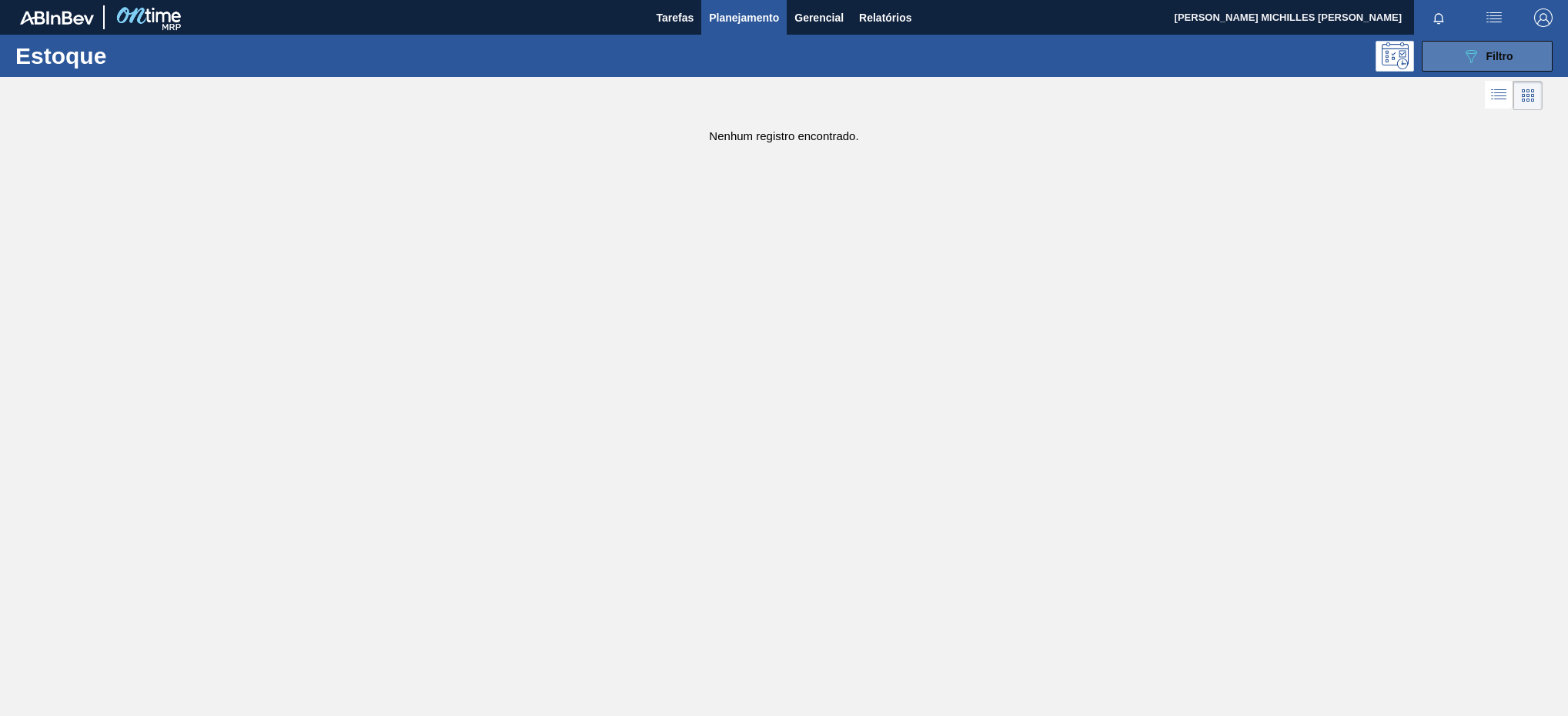
click at [1443, 44] on button "089F7B8B-B2A5-4AFE-B5C0-19BA573D28AC Filtro" at bounding box center [1486, 56] width 131 height 31
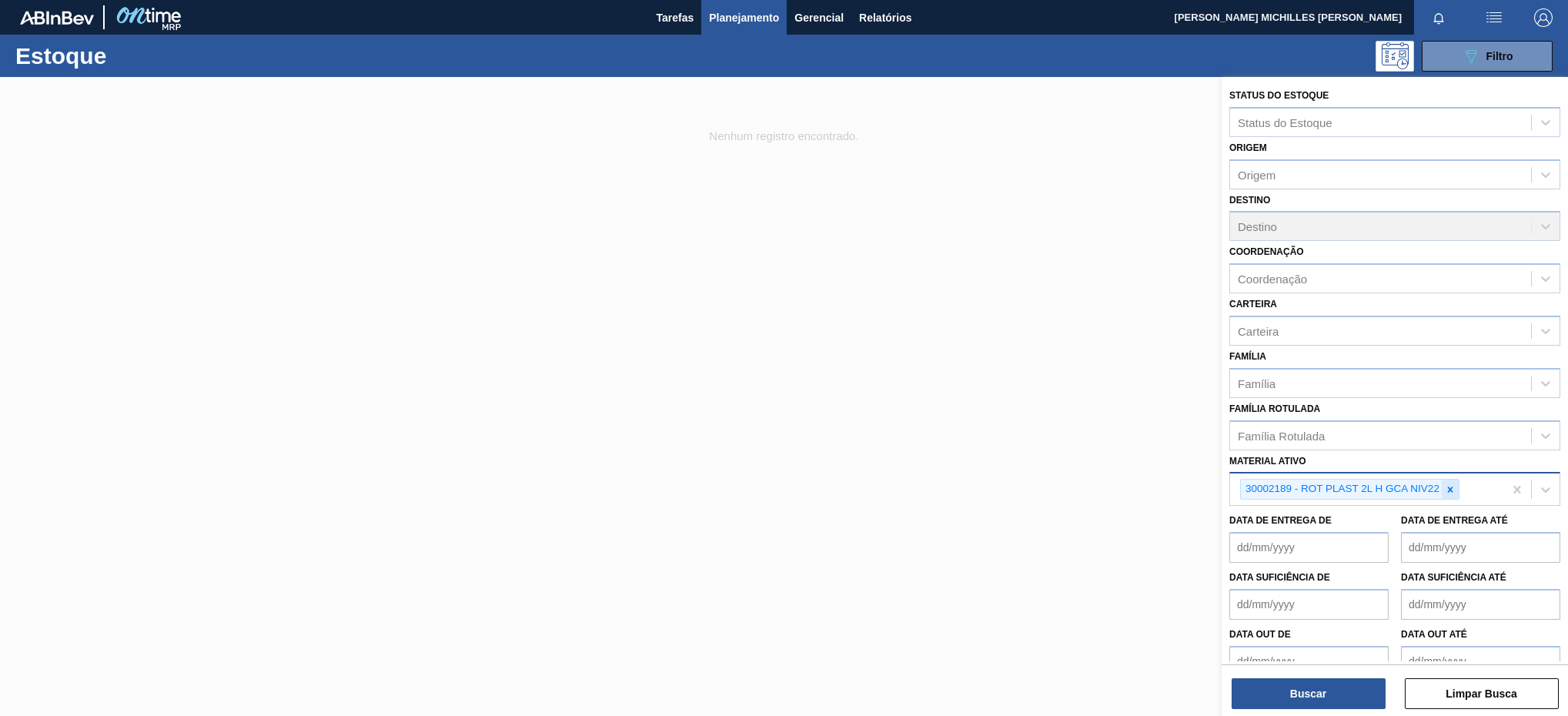
click at [1453, 490] on icon at bounding box center [1450, 490] width 11 height 11
paste ativo "30017346"
type ativo "30017346"
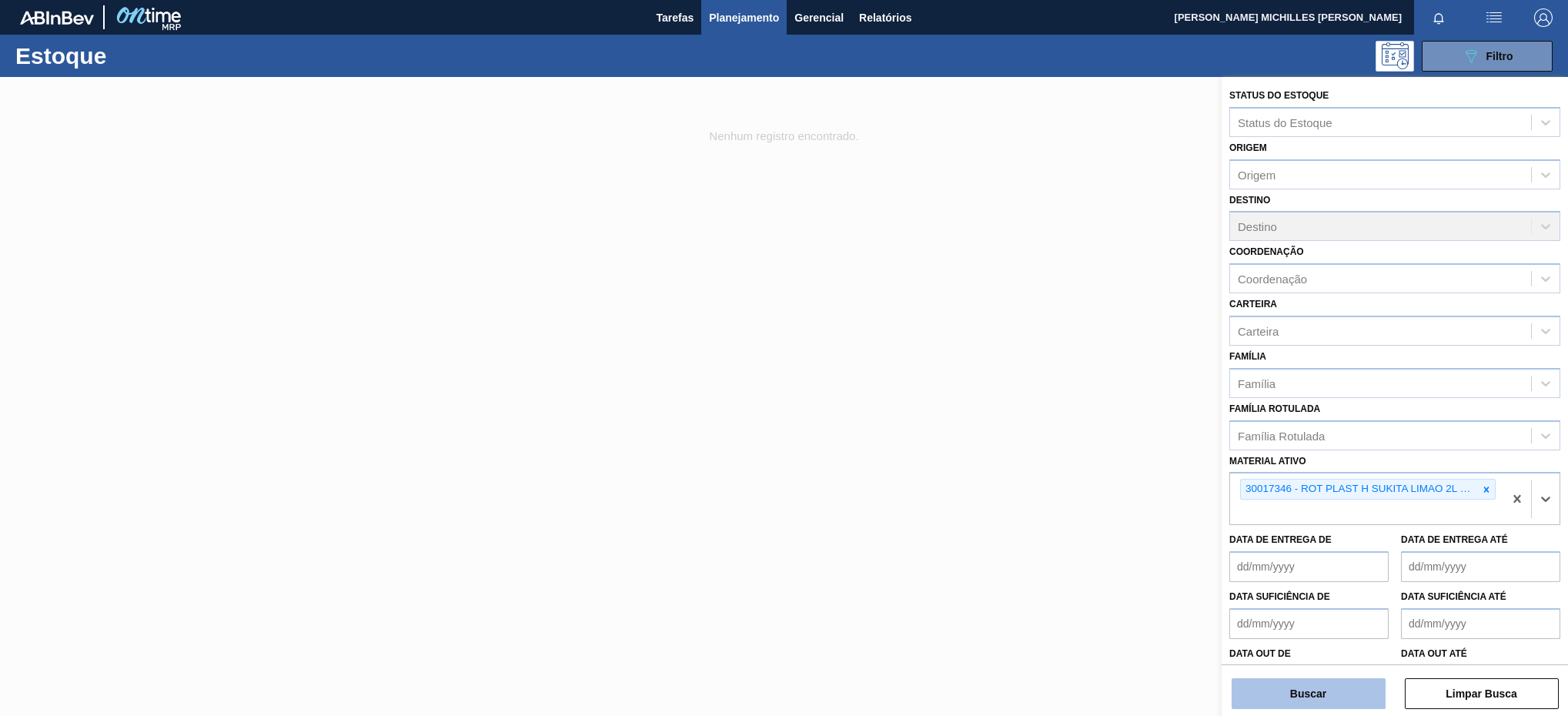
click at [1339, 696] on button "Buscar" at bounding box center [1308, 694] width 154 height 31
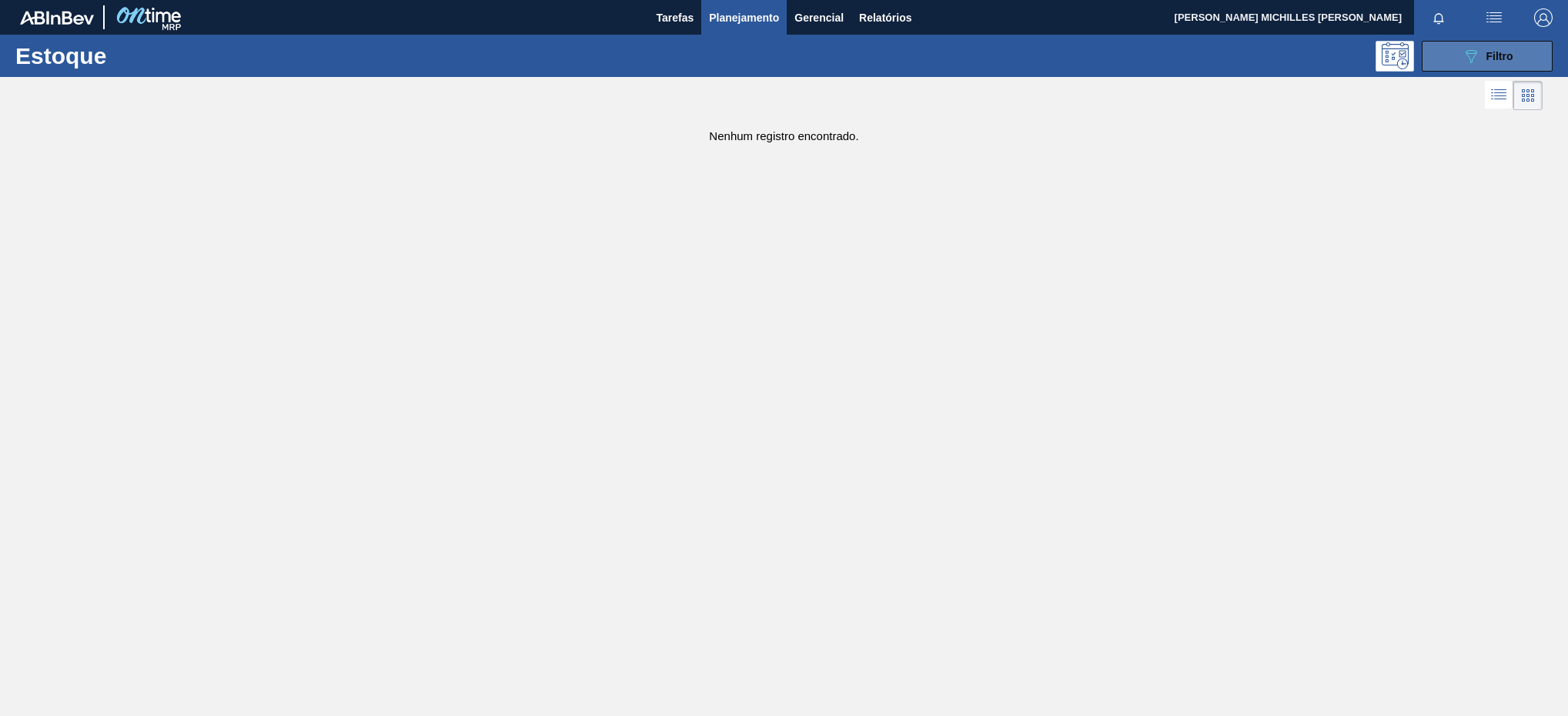
click at [1487, 44] on button "089F7B8B-B2A5-4AFE-B5C0-19BA573D28AC Filtro" at bounding box center [1486, 56] width 131 height 31
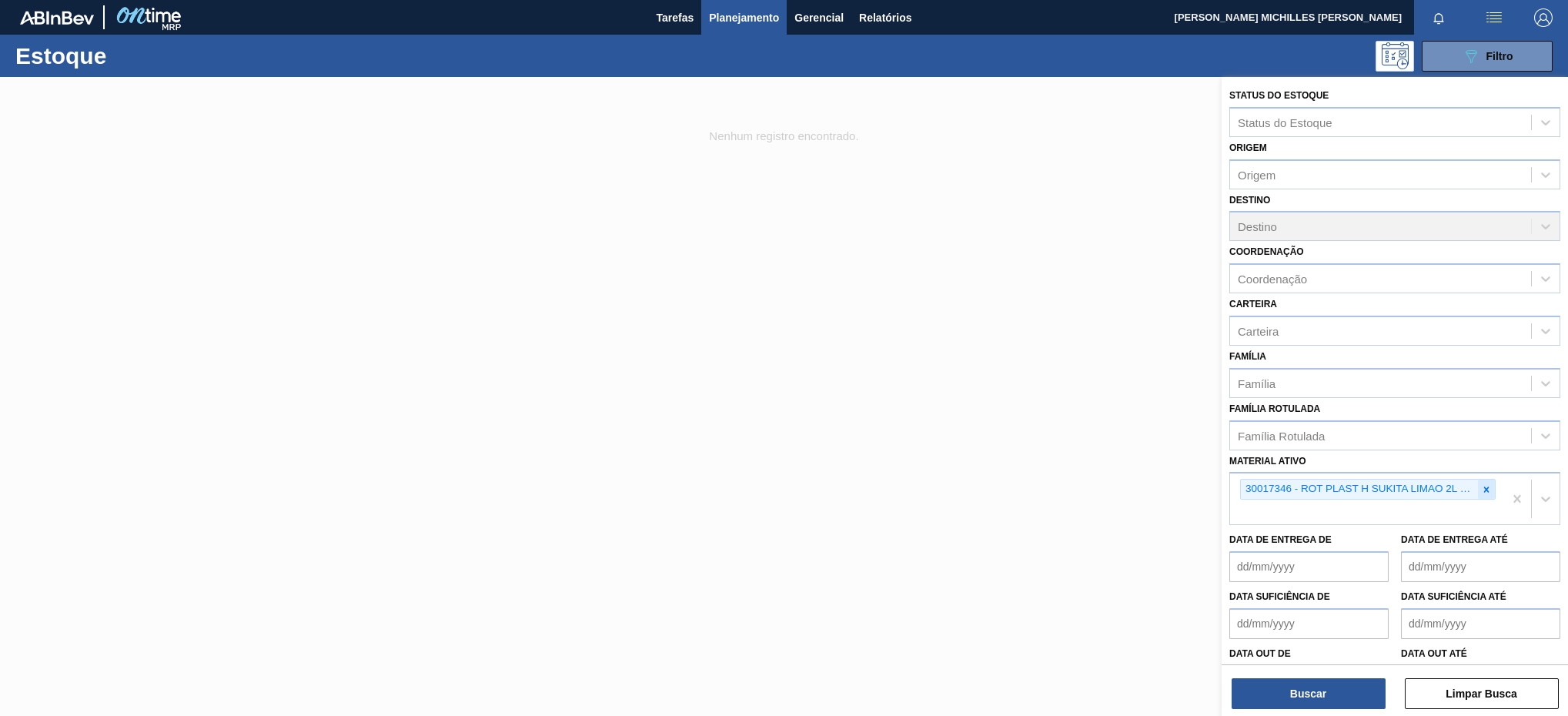
click at [1487, 490] on icon at bounding box center [1486, 490] width 11 height 11
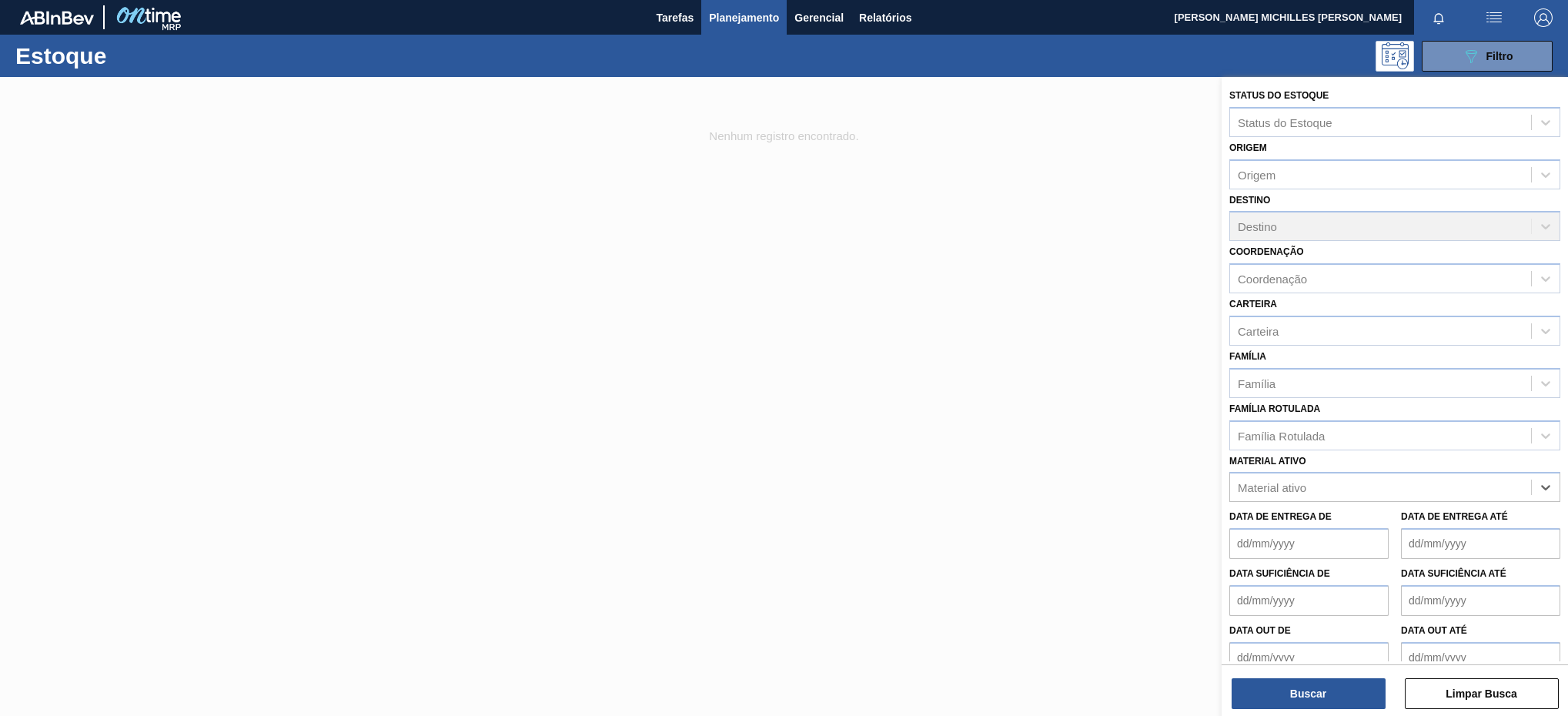
paste ativo "30003608"
type ativo "30003608"
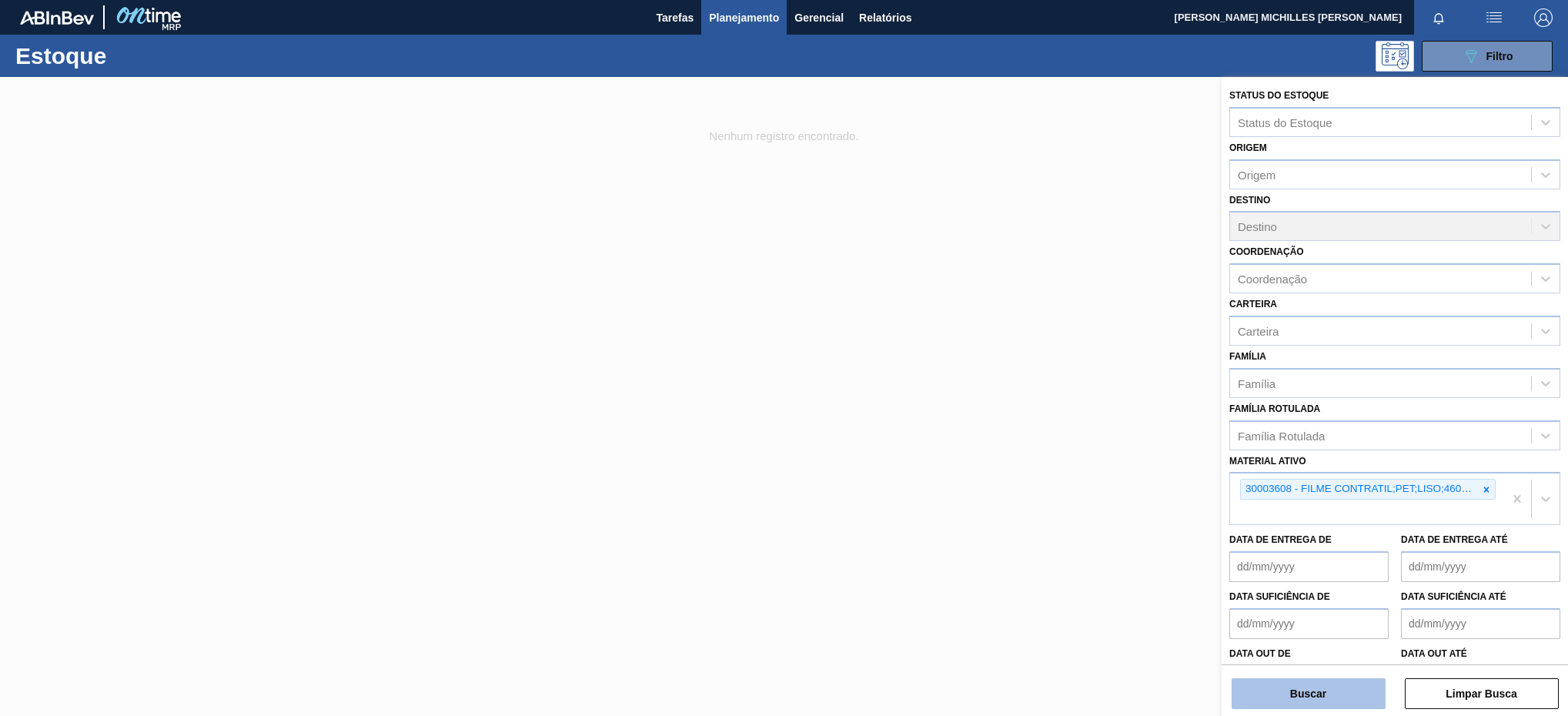
click at [1330, 691] on button "Buscar" at bounding box center [1308, 694] width 154 height 31
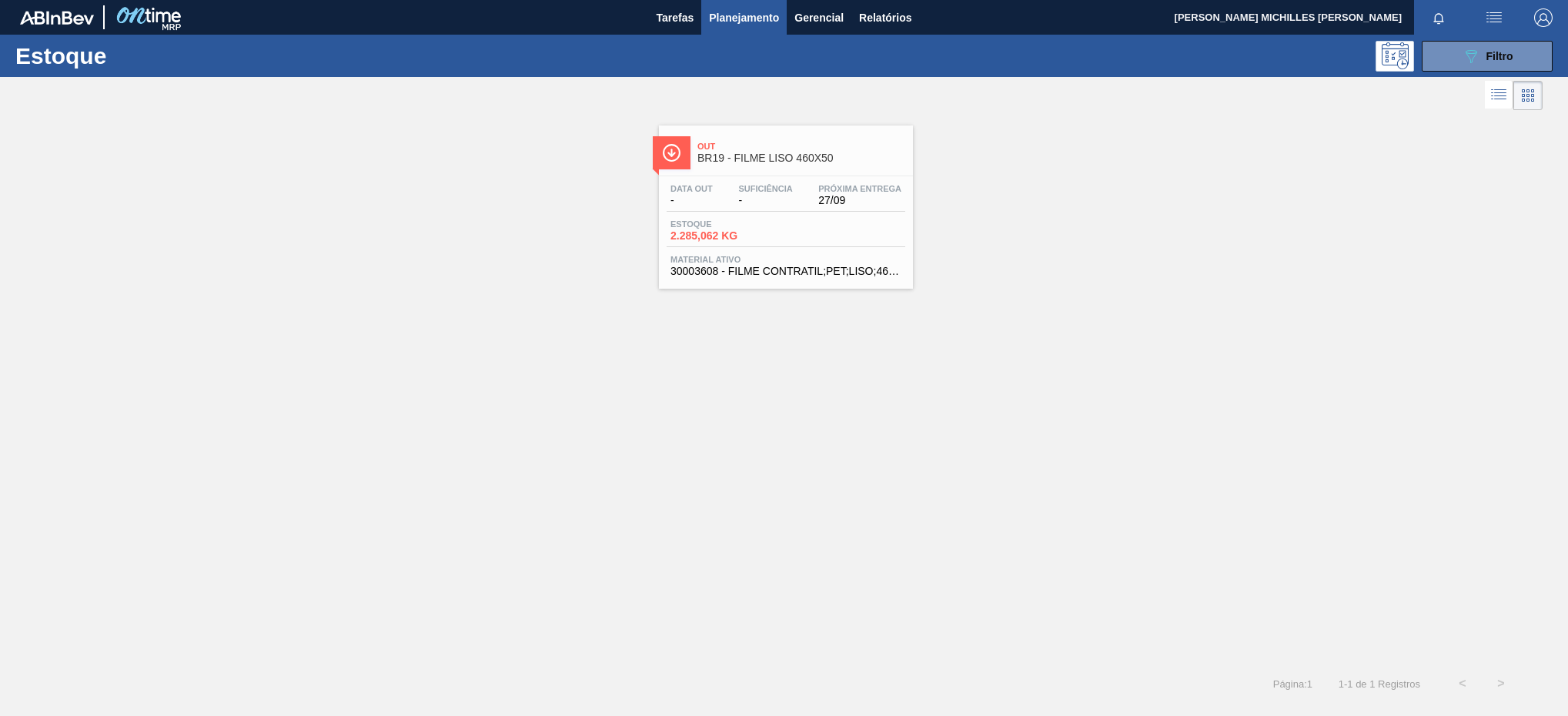
click at [744, 185] on span "Suficiência" at bounding box center [764, 189] width 54 height 9
click at [862, 204] on span "27/09" at bounding box center [860, 200] width 84 height 12
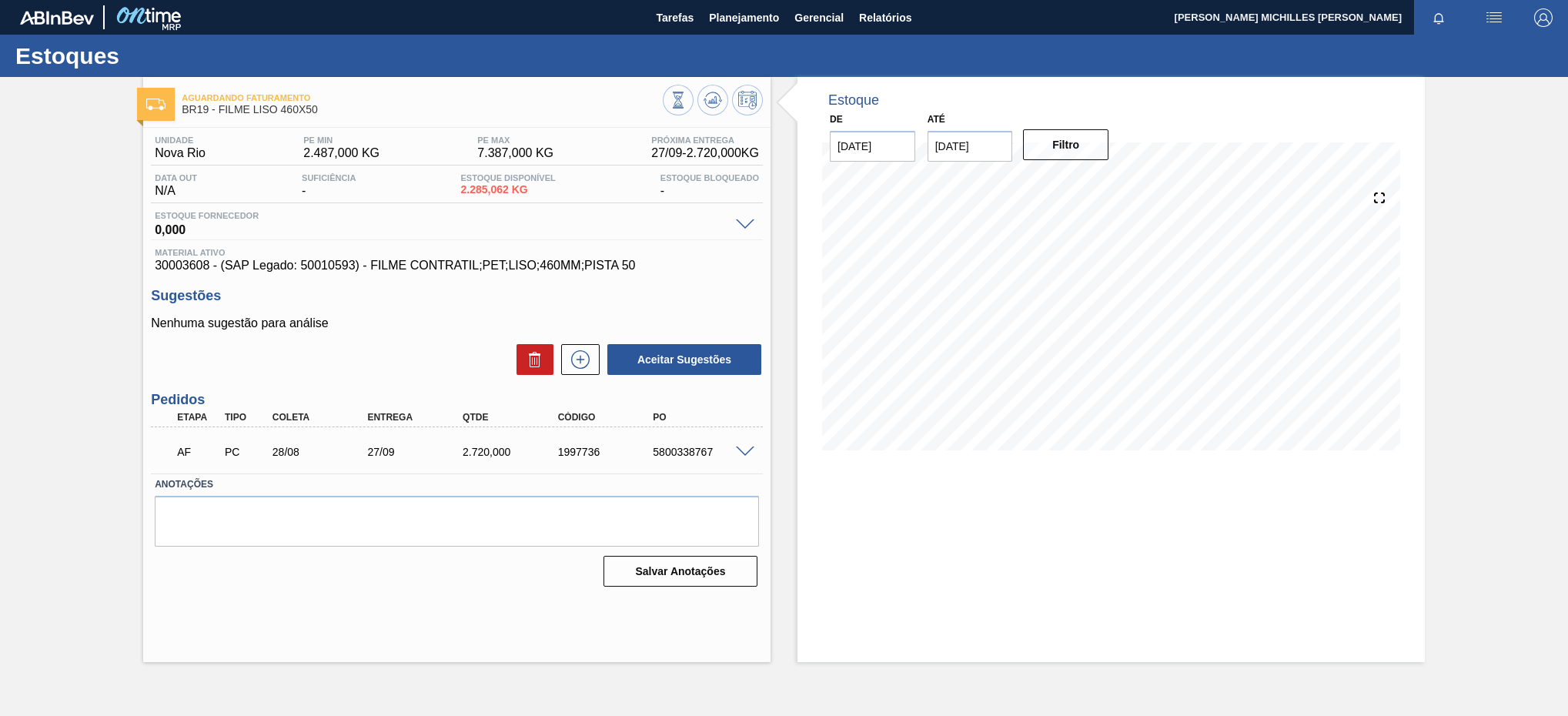
click at [909, 476] on div "Estoque De 13/08/2025 Até 04/09/2025 Filtro" at bounding box center [1111, 370] width 628 height 585
click at [754, 14] on span "Planejamento" at bounding box center [743, 18] width 70 height 19
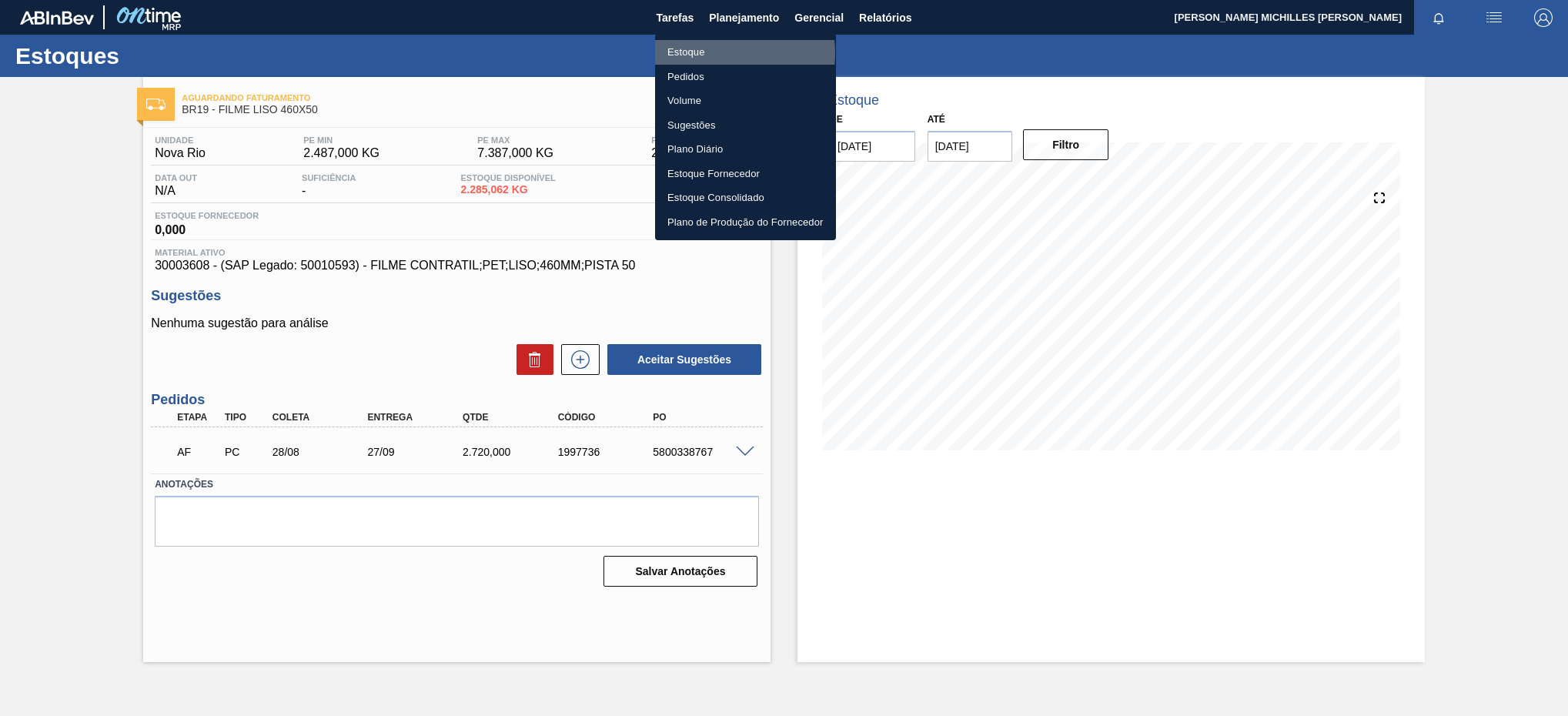
click at [716, 53] on li "Estoque" at bounding box center [745, 52] width 180 height 25
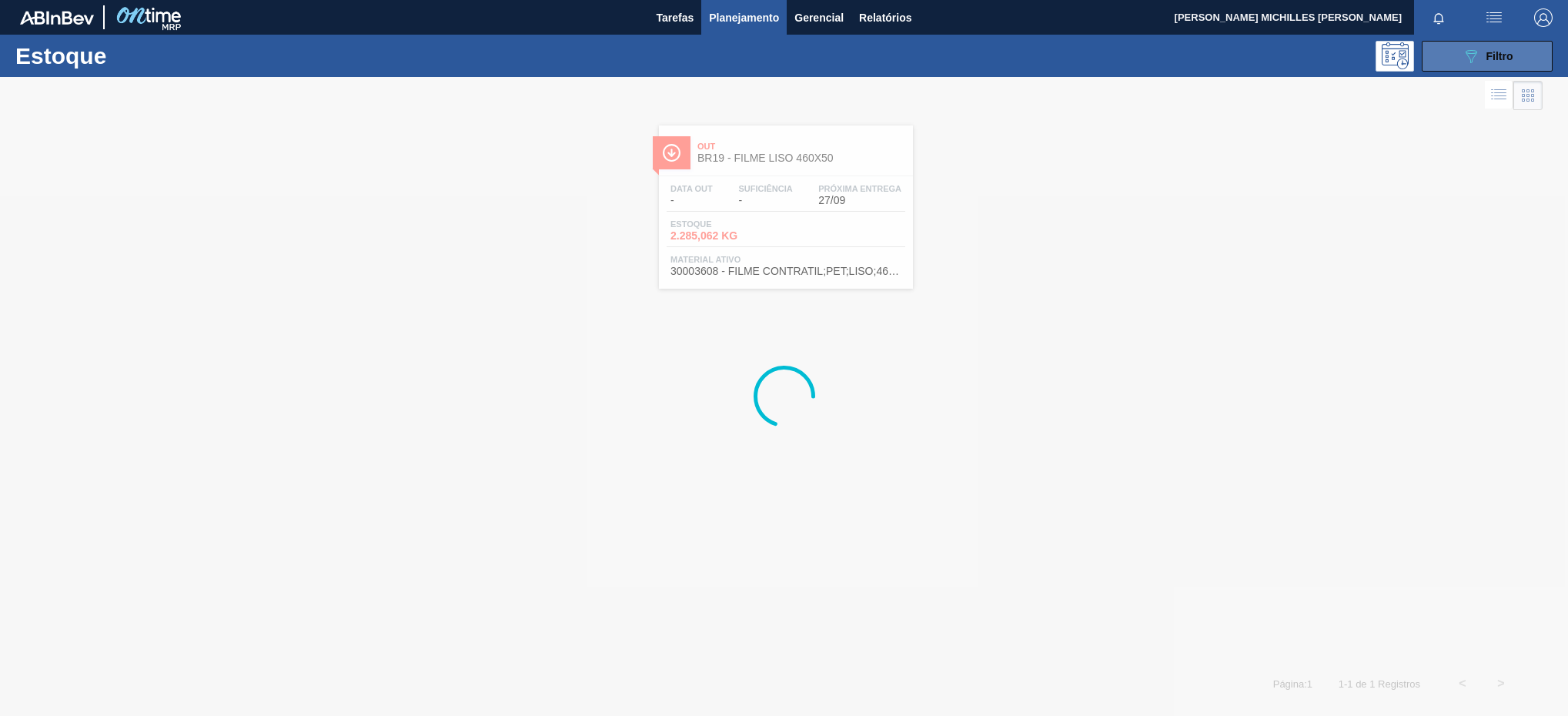
click at [1478, 60] on icon "089F7B8B-B2A5-4AFE-B5C0-19BA573D28AC" at bounding box center [1470, 56] width 19 height 19
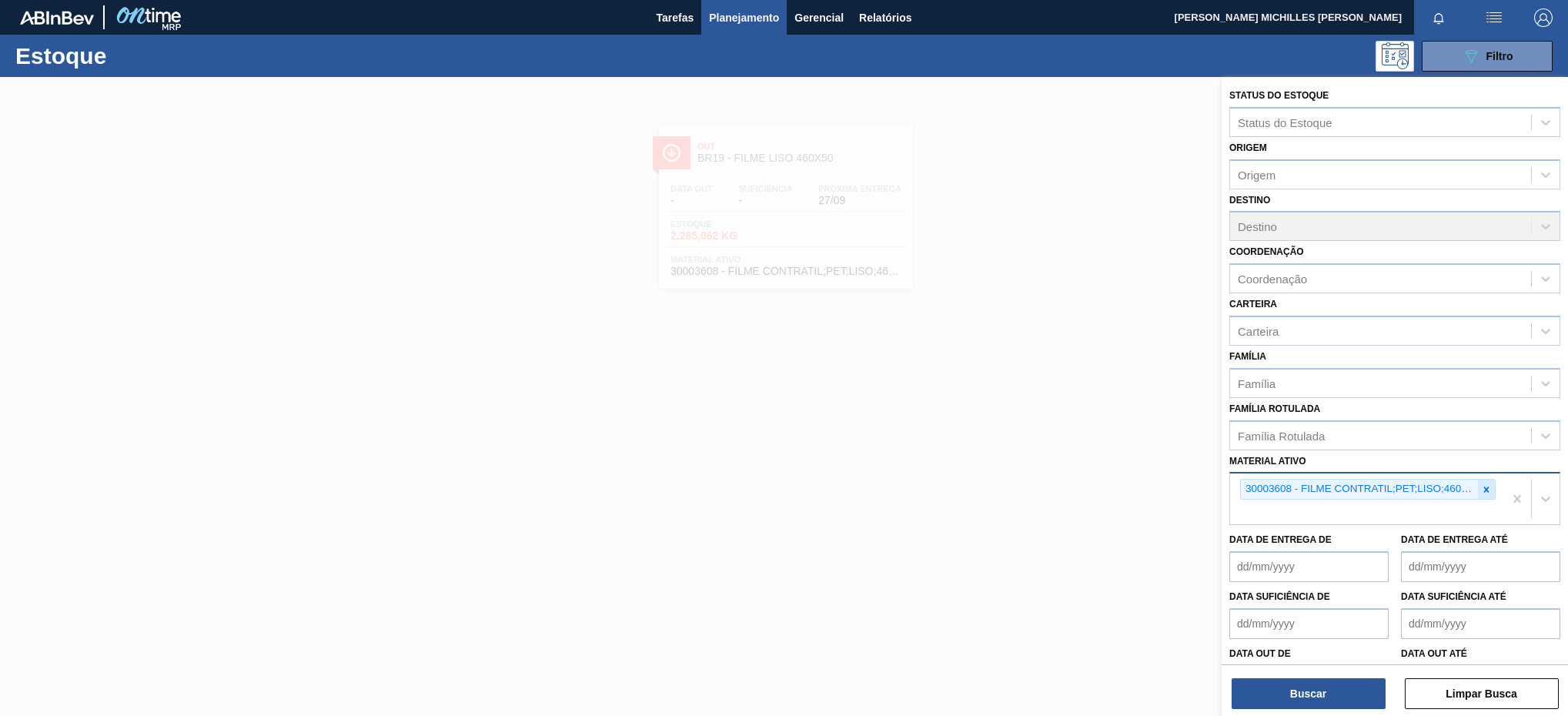
click at [1489, 492] on div at bounding box center [1485, 489] width 17 height 20
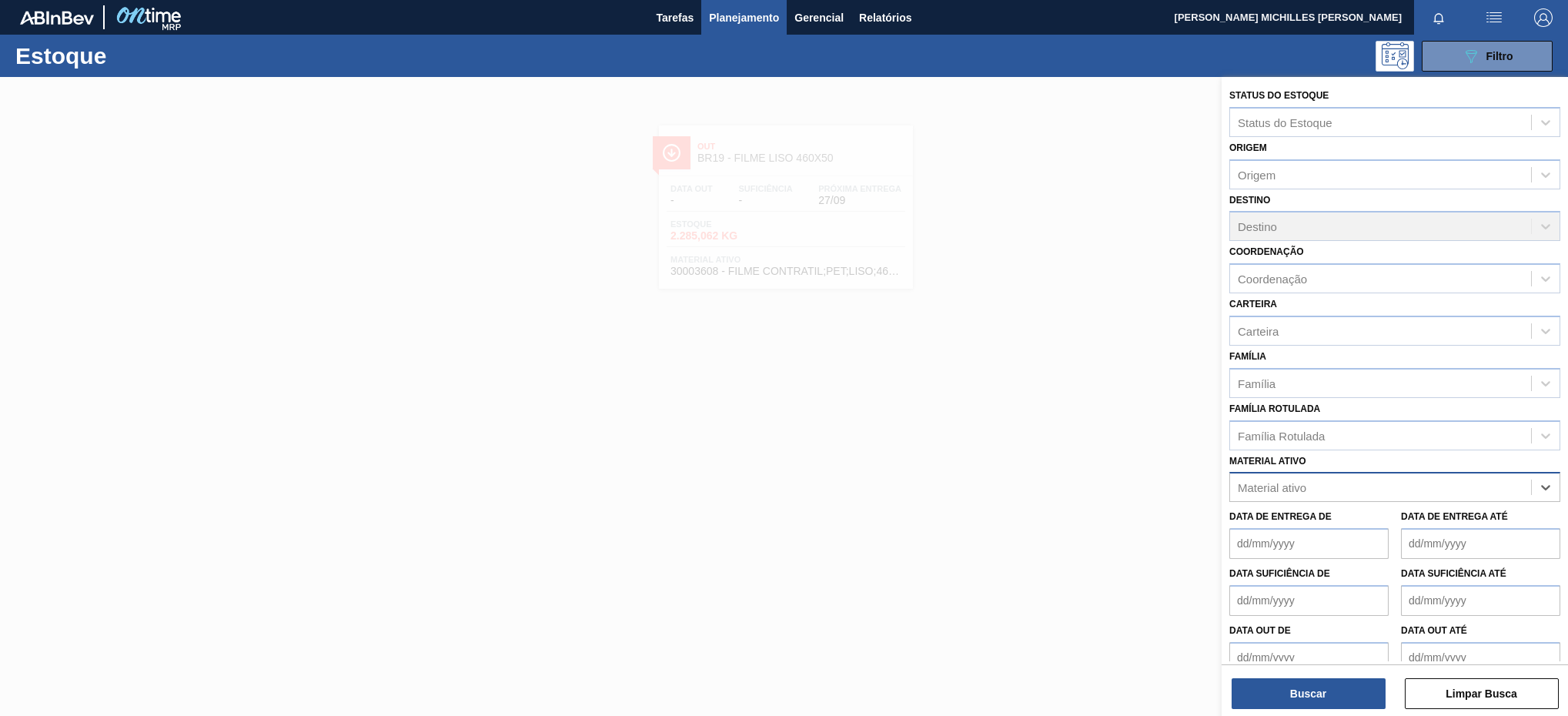
paste ativo "26/07: Entrega (Agendada 27/04) - Qº (6.000) - Fornecedor VALFILM (VALMASTER) -…"
type ativo "26/07: Entrega (Agendada 27/04) - Qº (6.000) - Fornecedor VALFILM (VALMASTER) -…"
click at [1413, 470] on div "Material ativo Material ativo" at bounding box center [1395, 476] width 331 height 52
click at [1388, 480] on div "Material ativo" at bounding box center [1380, 487] width 301 height 22
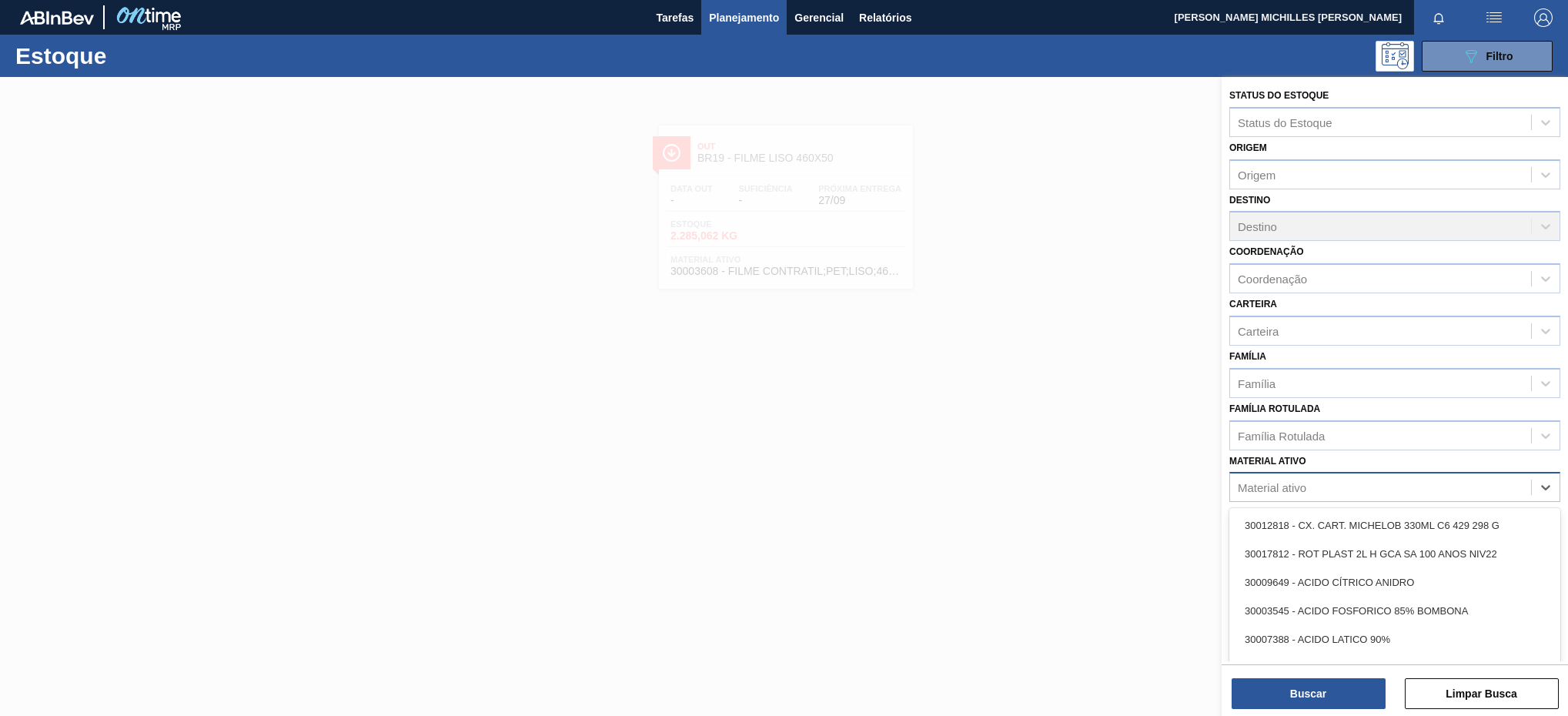
paste ativo "30031671"
type ativo "30031671"
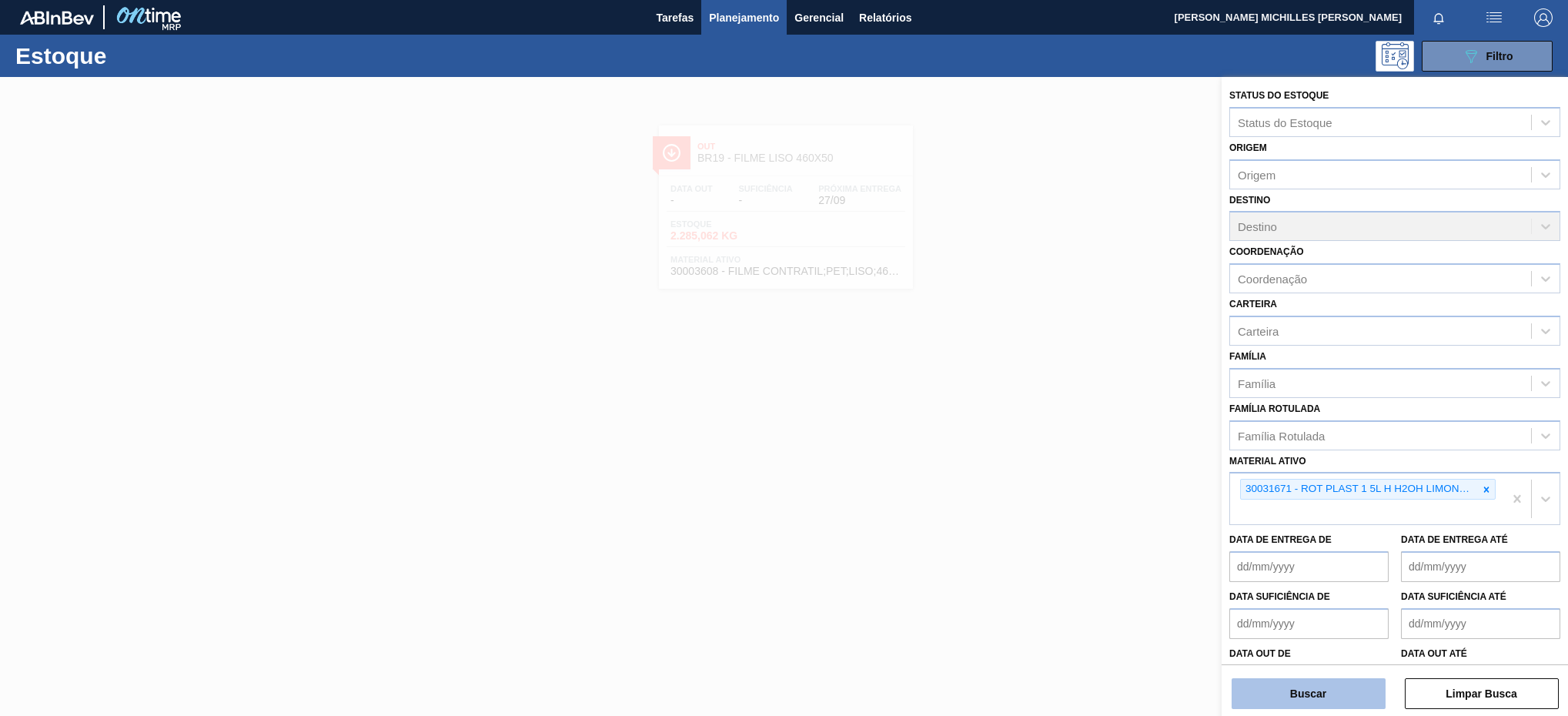
click at [1353, 696] on button "Buscar" at bounding box center [1308, 694] width 154 height 31
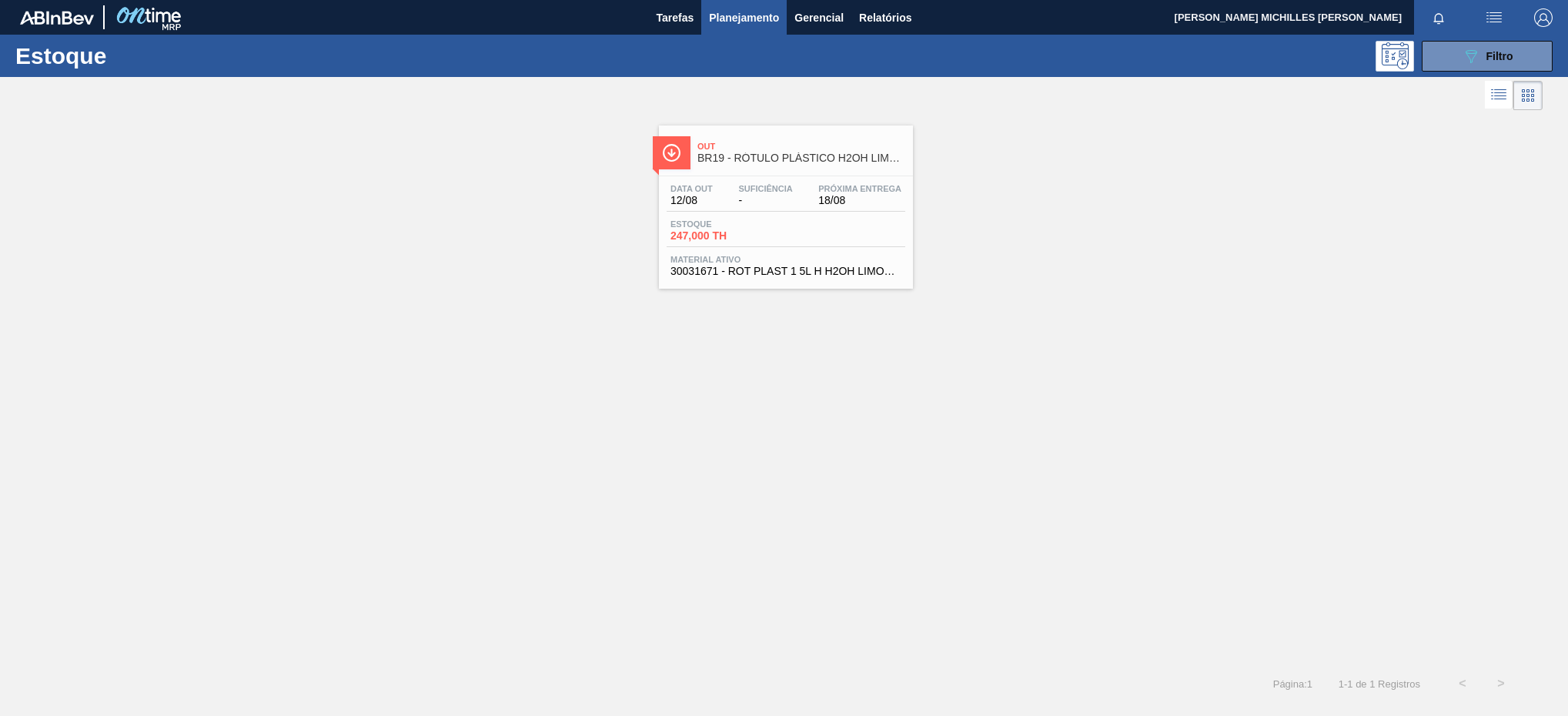
drag, startPoint x: 548, startPoint y: 291, endPoint x: 449, endPoint y: 176, distance: 151.7
click at [541, 289] on div "Out BR19 - RÓTULO PLÁSTICO H2OH LIMONETO 1,5L H Data out 12/08 Suficiência - Pr…" at bounding box center [784, 201] width 1568 height 175
click at [868, 26] on button "Relatórios" at bounding box center [885, 17] width 68 height 35
